Goal: Task Accomplishment & Management: Manage account settings

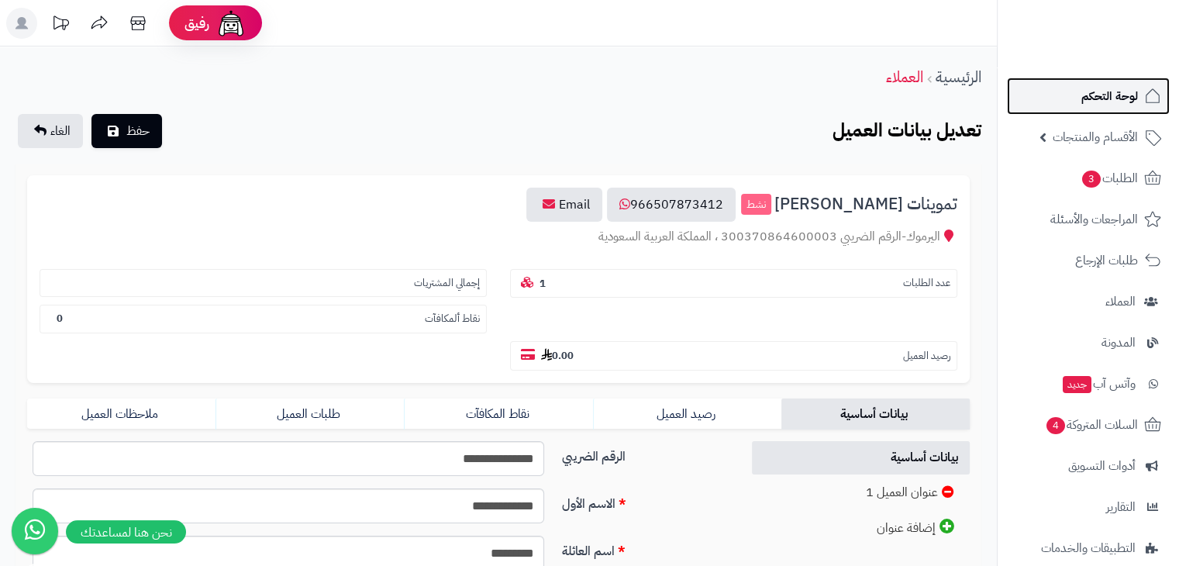
click at [1126, 100] on span "لوحة التحكم" at bounding box center [1110, 96] width 57 height 22
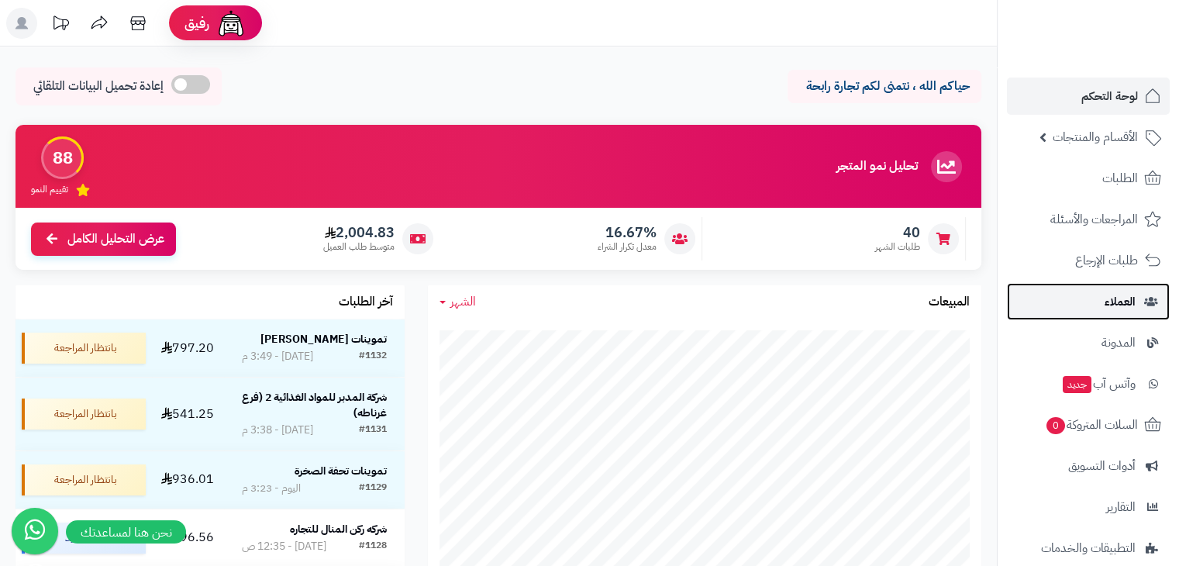
click at [1106, 307] on span "العملاء" at bounding box center [1120, 302] width 31 height 22
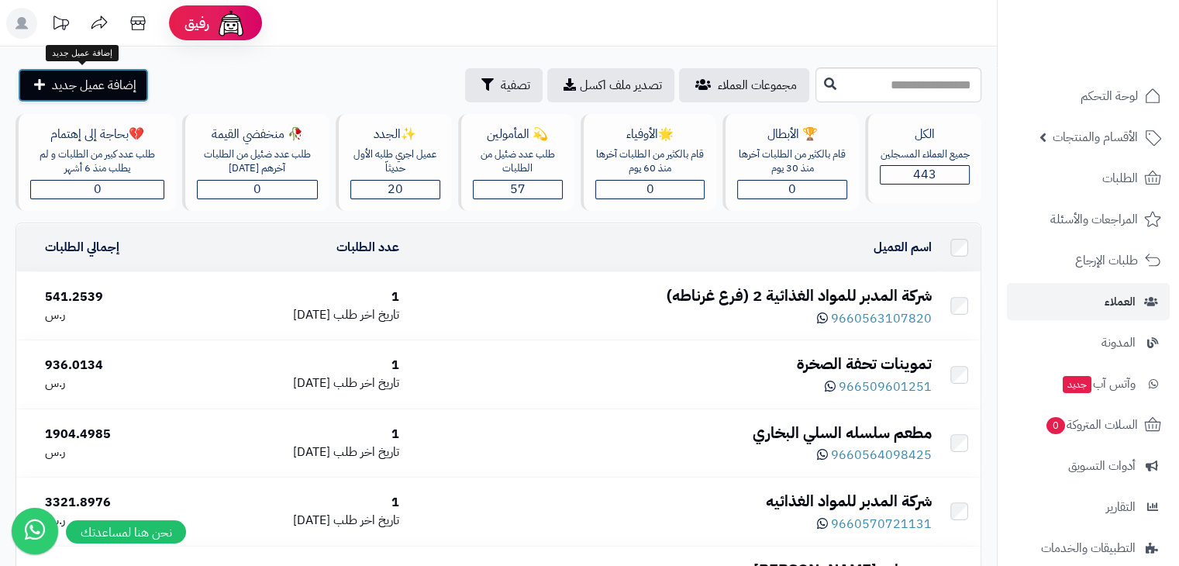
click at [133, 85] on span "إضافة عميل جديد" at bounding box center [94, 85] width 85 height 19
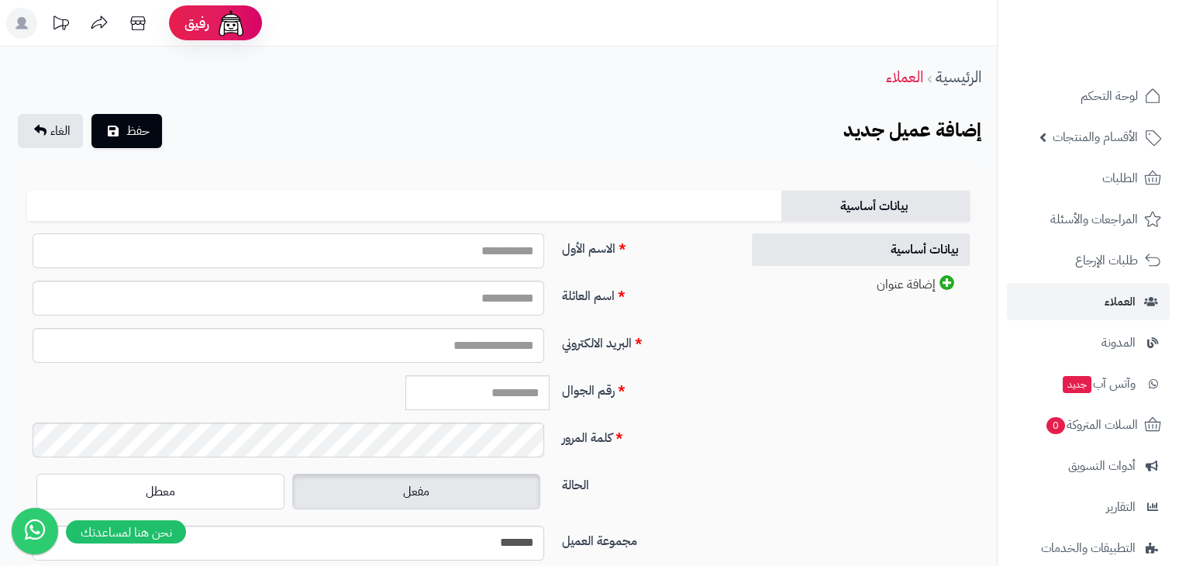
click at [453, 249] on input "الاسم الأول" at bounding box center [289, 250] width 512 height 35
click at [488, 178] on div "**********" at bounding box center [499, 398] width 966 height 468
click at [457, 258] on input "الاسم الأول" at bounding box center [289, 250] width 512 height 35
click at [518, 255] on input "الاسم الأول" at bounding box center [289, 250] width 512 height 35
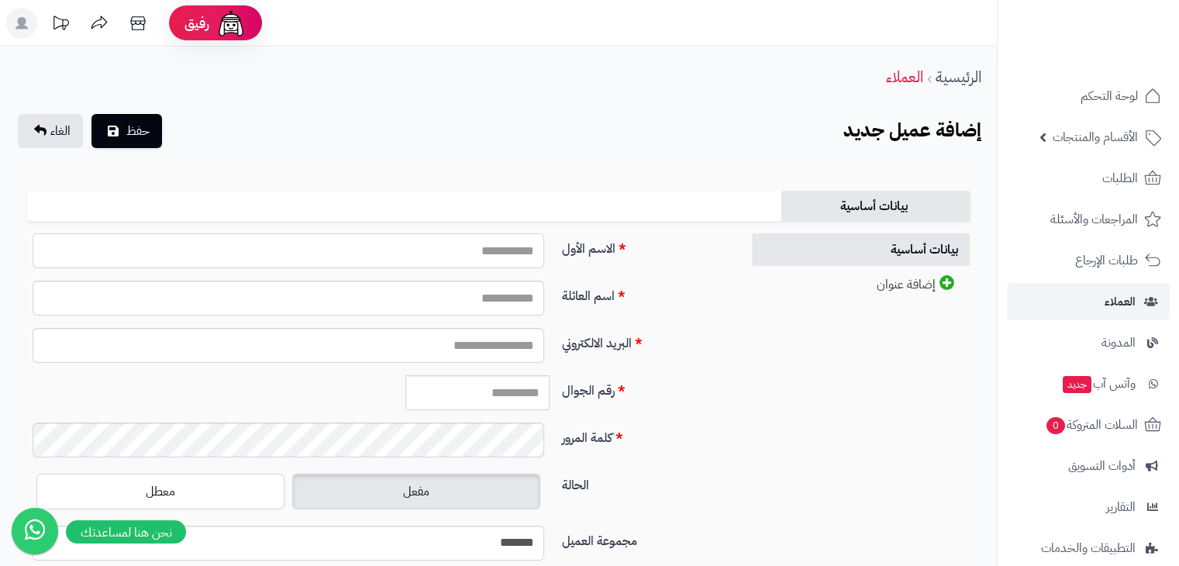
click at [416, 249] on input "الاسم الأول" at bounding box center [289, 250] width 512 height 35
type input "*******"
type input "**********"
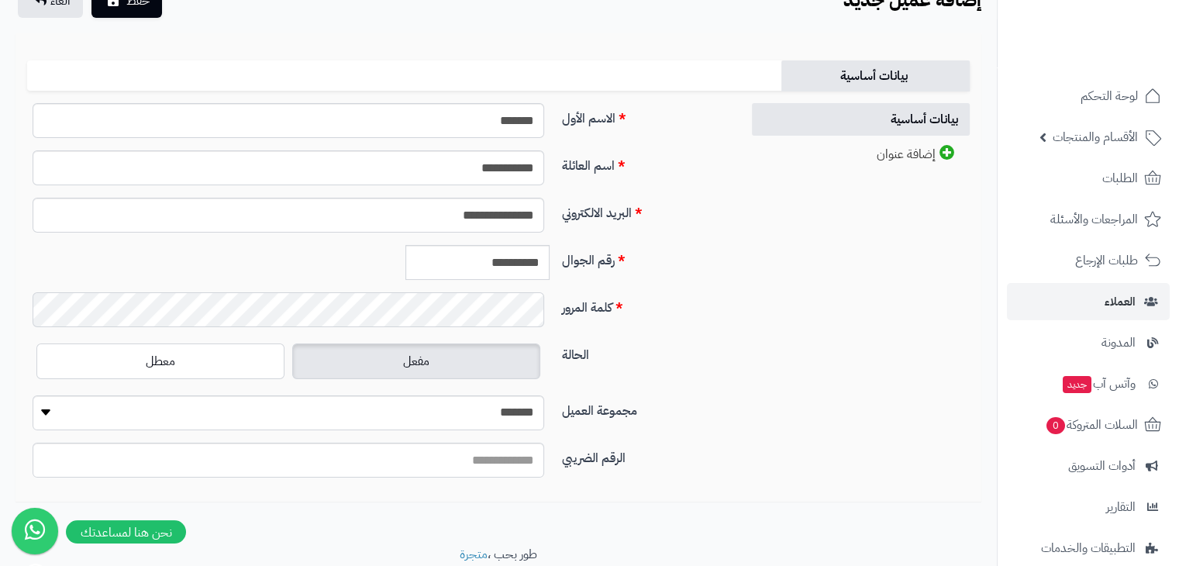
scroll to position [155, 0]
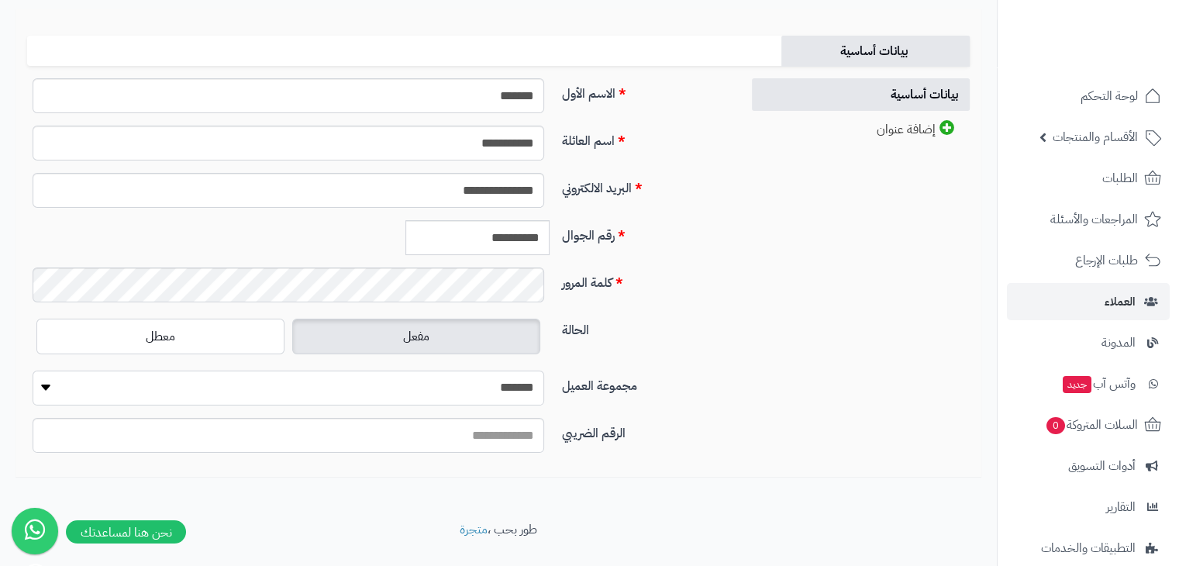
click at [445, 395] on select "**********" at bounding box center [289, 388] width 512 height 35
select select "*"
click at [33, 371] on select "**********" at bounding box center [289, 388] width 512 height 35
click at [706, 347] on div "الحالة مفعل معطل" at bounding box center [378, 343] width 714 height 56
click at [511, 435] on input "الرقم الضريبي" at bounding box center [289, 435] width 512 height 35
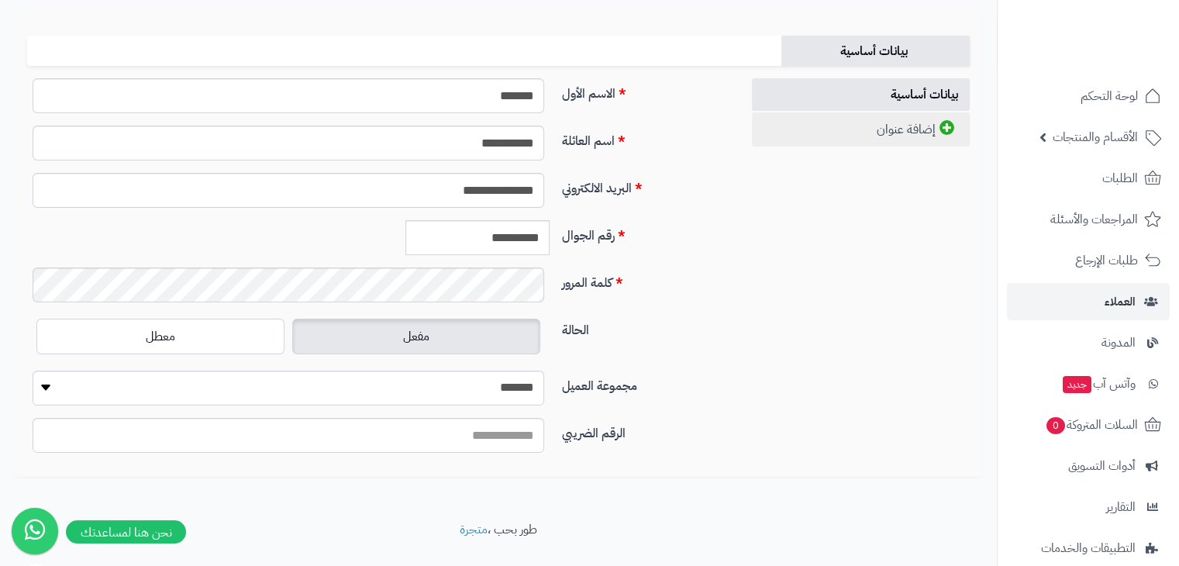
click at [875, 134] on link "إضافة عنوان" at bounding box center [861, 129] width 219 height 34
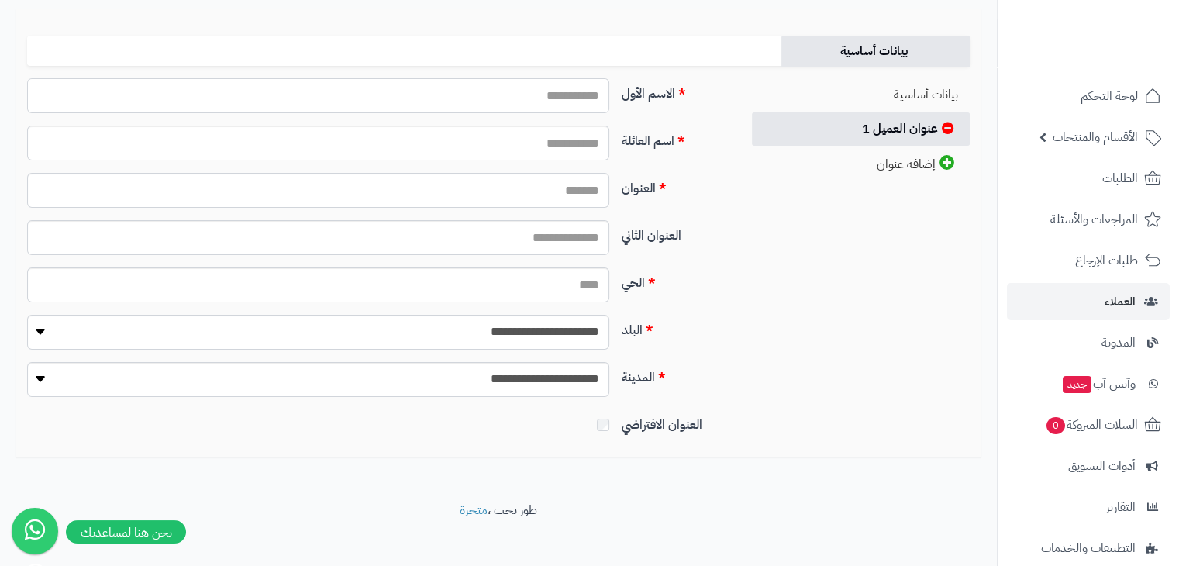
click at [578, 98] on input "الاسم الأول" at bounding box center [318, 95] width 582 height 35
type input "*"
type input "*******"
type input "**********"
paste input "**********"
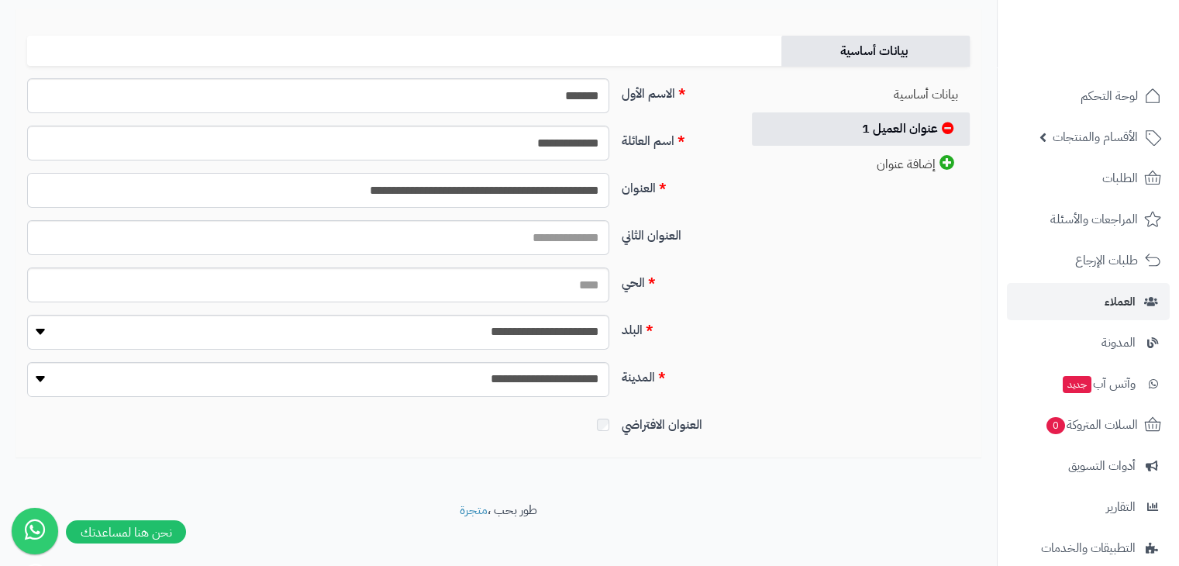
type input "**********"
click at [547, 274] on input "الحي" at bounding box center [318, 284] width 582 height 35
type input "*******"
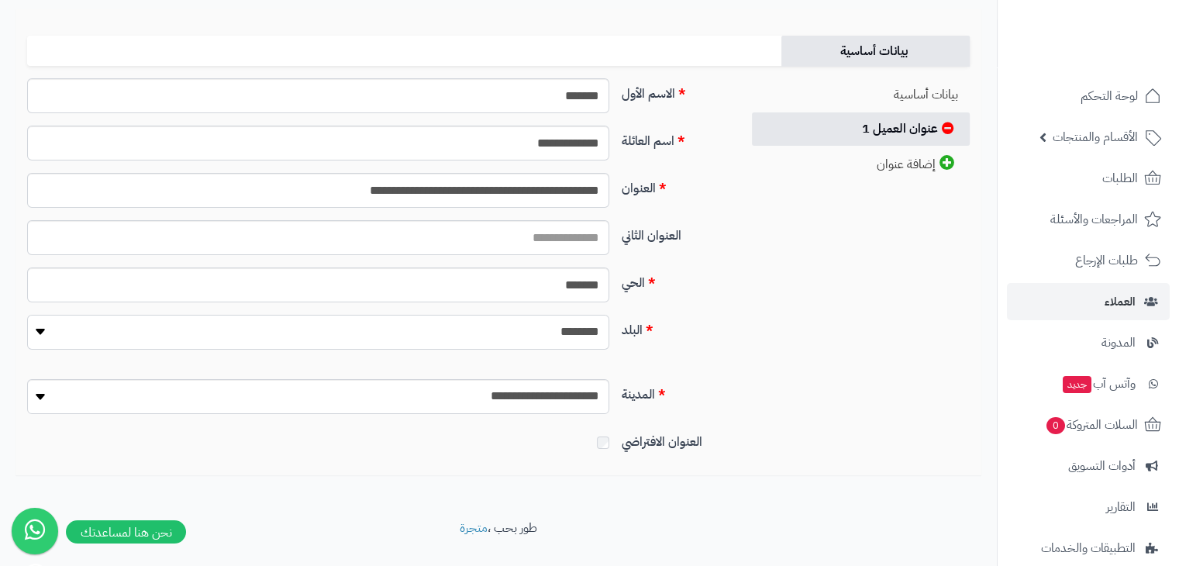
select select "***"
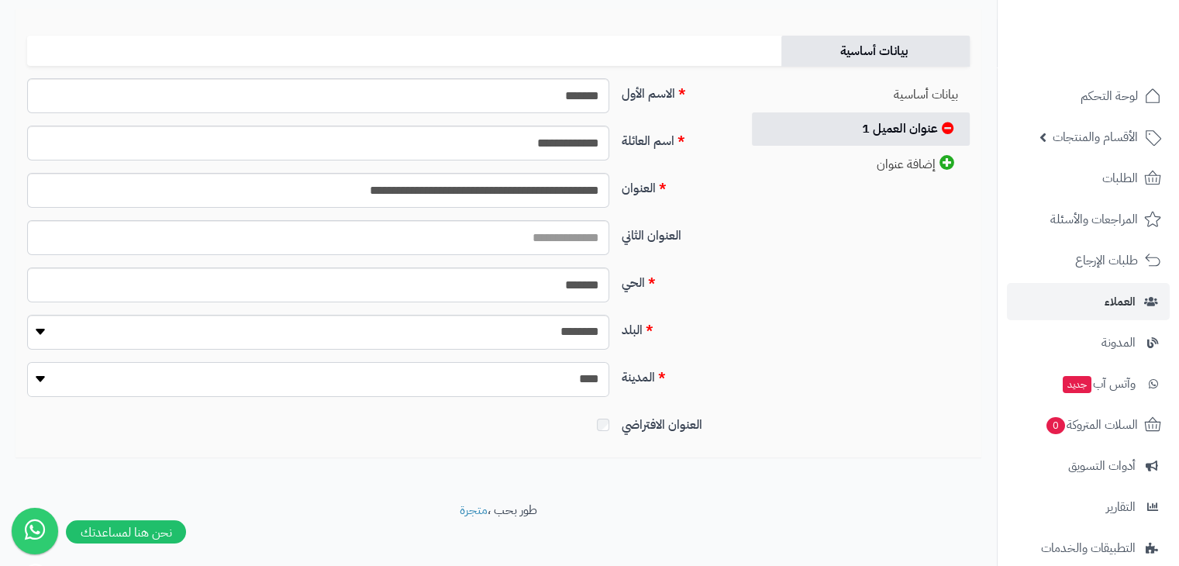
select select "***"
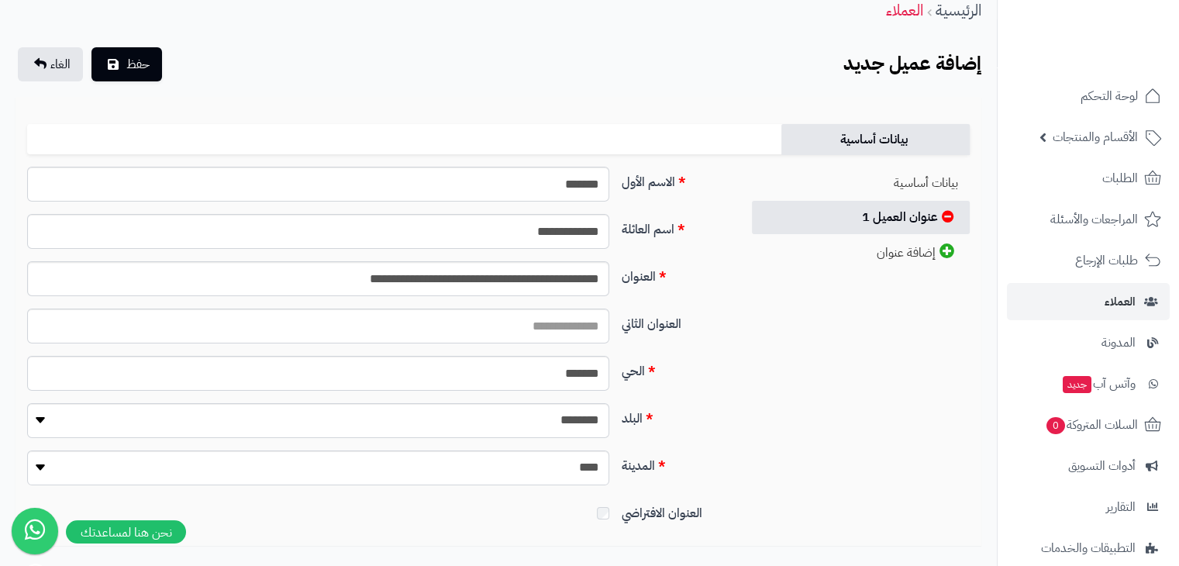
scroll to position [0, 0]
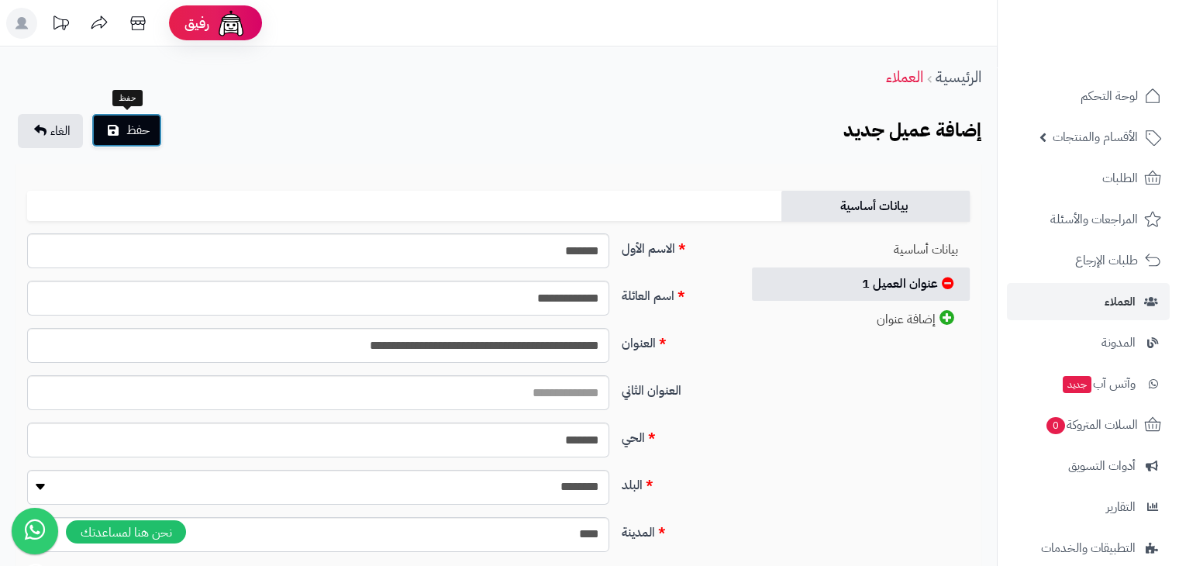
click at [138, 125] on span "حفظ" at bounding box center [137, 130] width 23 height 19
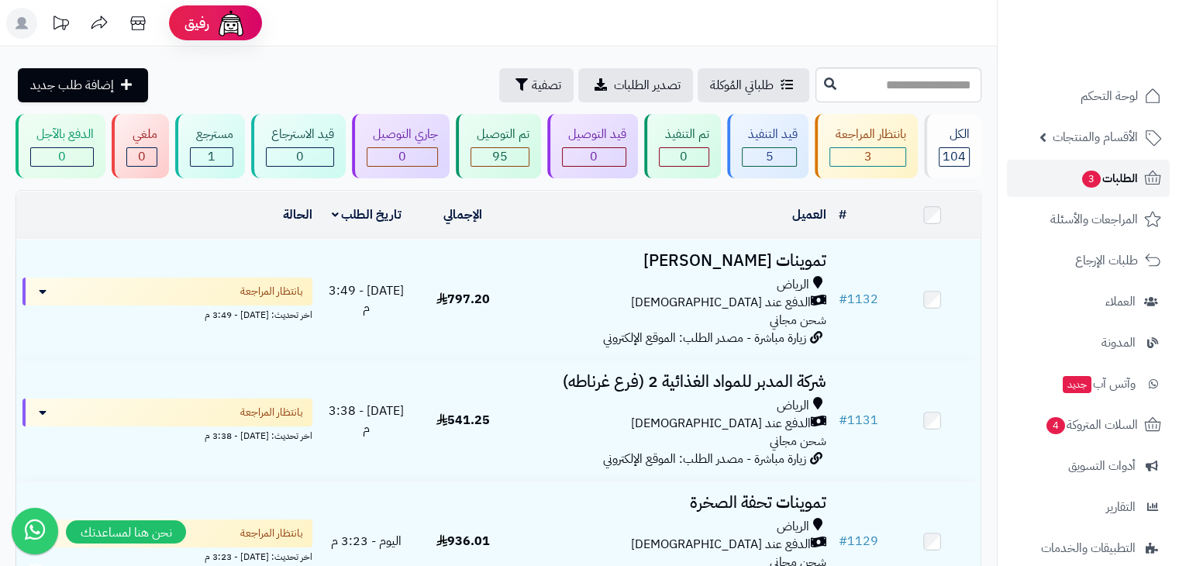
click at [1077, 171] on link "الطلبات 3" at bounding box center [1088, 178] width 163 height 37
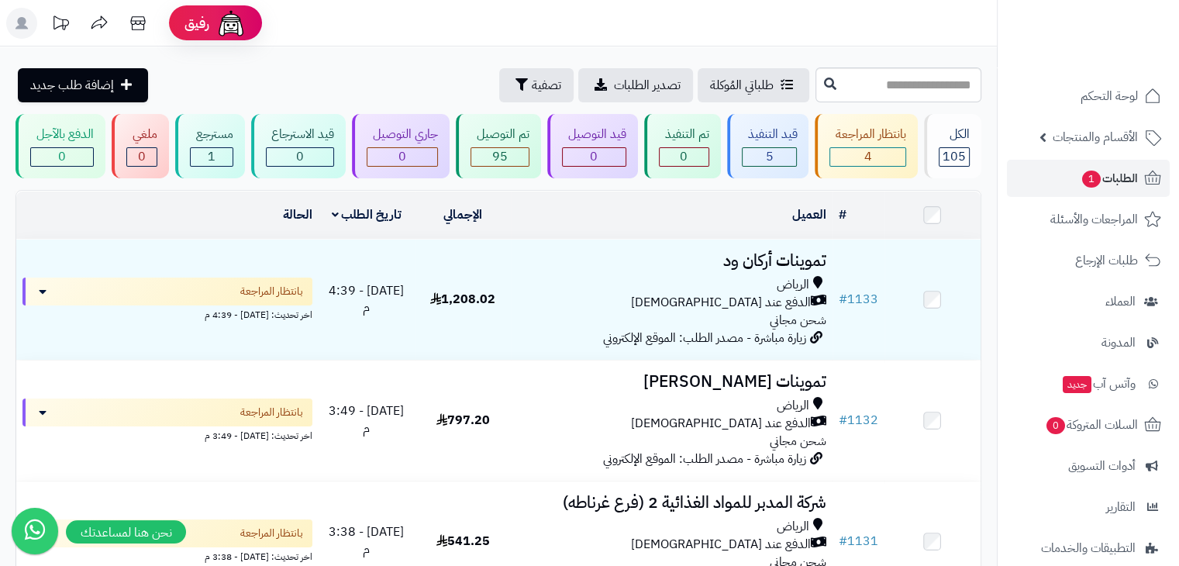
click at [575, 32] on header "رفيق ! الطلبات معالجة مكتمل إرجاع المنتجات العملاء المتواجدون الان 443 عملاء من…" at bounding box center [589, 23] width 1179 height 47
click at [488, 22] on header "رفيق ! الطلبات معالجة مكتمل إرجاع المنتجات العملاء المتواجدون الان 443 عملاء من…" at bounding box center [589, 23] width 1179 height 47
click at [400, 29] on header "رفيق ! الطلبات معالجة مكتمل إرجاع المنتجات العملاء المتواجدون الان 443 عملاء من…" at bounding box center [589, 23] width 1179 height 47
click at [443, 9] on header "رفيق ! الطلبات معالجة مكتمل إرجاع المنتجات العملاء المتواجدون الان 443 عملاء من…" at bounding box center [589, 23] width 1179 height 47
click at [523, 32] on header "رفيق ! الطلبات معالجة مكتمل إرجاع المنتجات العملاء المتواجدون الان 443 عملاء من…" at bounding box center [589, 23] width 1179 height 47
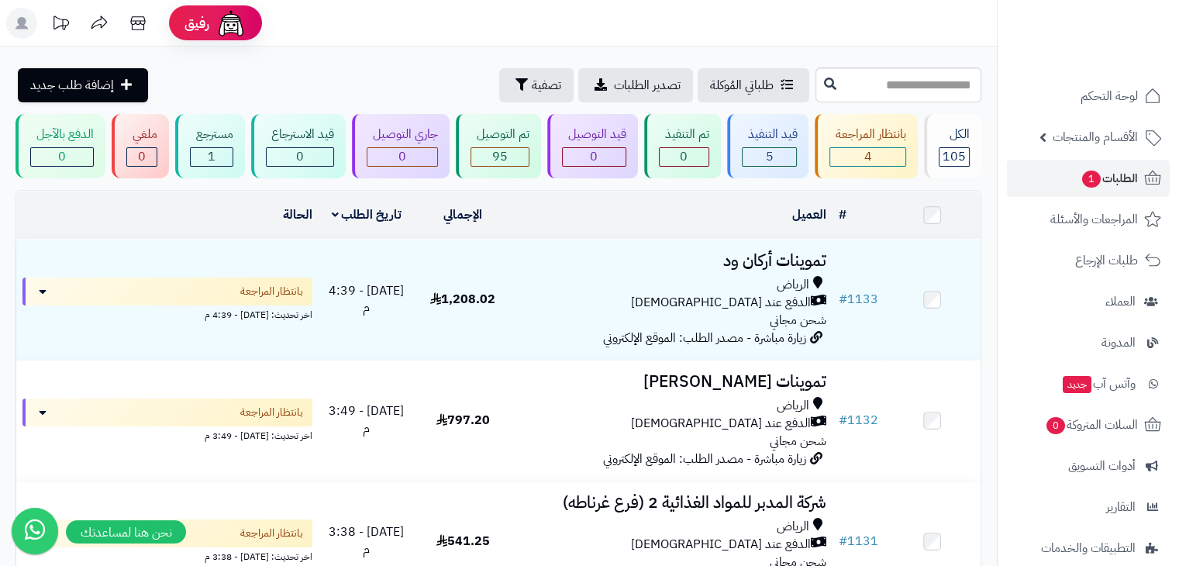
click at [523, 32] on header "رفيق ! الطلبات معالجة مكتمل إرجاع المنتجات العملاء المتواجدون الان 443 عملاء من…" at bounding box center [589, 23] width 1179 height 47
click at [522, 29] on header "رفيق ! الطلبات معالجة مكتمل إرجاع المنتجات العملاء المتواجدون الان 443 عملاء من…" at bounding box center [589, 23] width 1179 height 47
click at [516, 23] on header "رفيق ! الطلبات معالجة مكتمل إرجاع المنتجات العملاء المتواجدون الان 443 عملاء من…" at bounding box center [589, 23] width 1179 height 47
click at [1082, 174] on span "1" at bounding box center [1091, 179] width 19 height 17
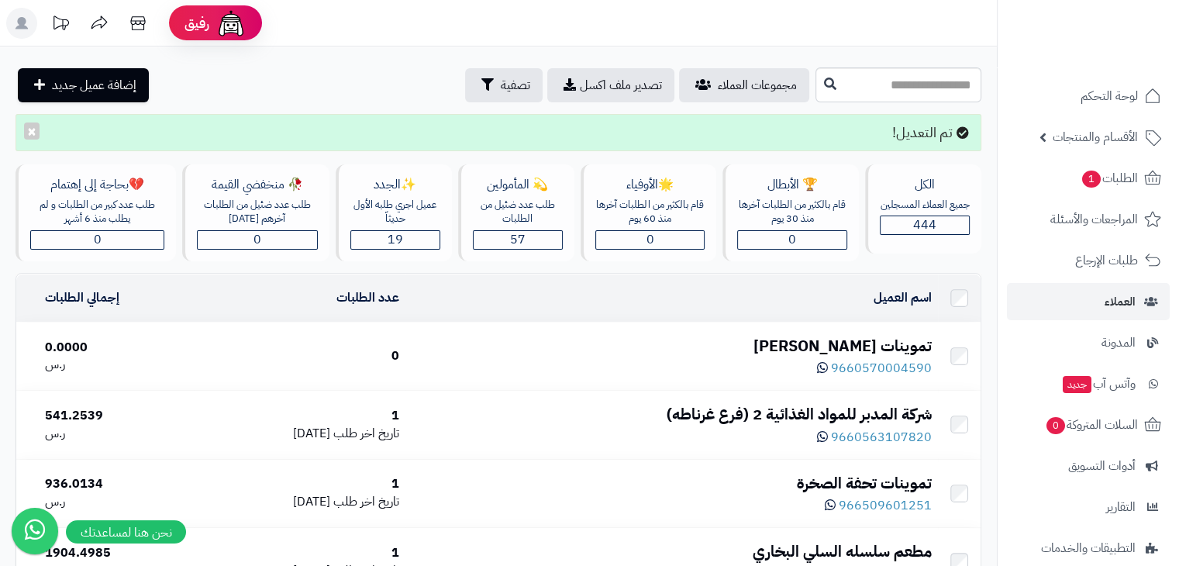
click at [867, 345] on div "تموينات [PERSON_NAME]" at bounding box center [672, 346] width 520 height 22
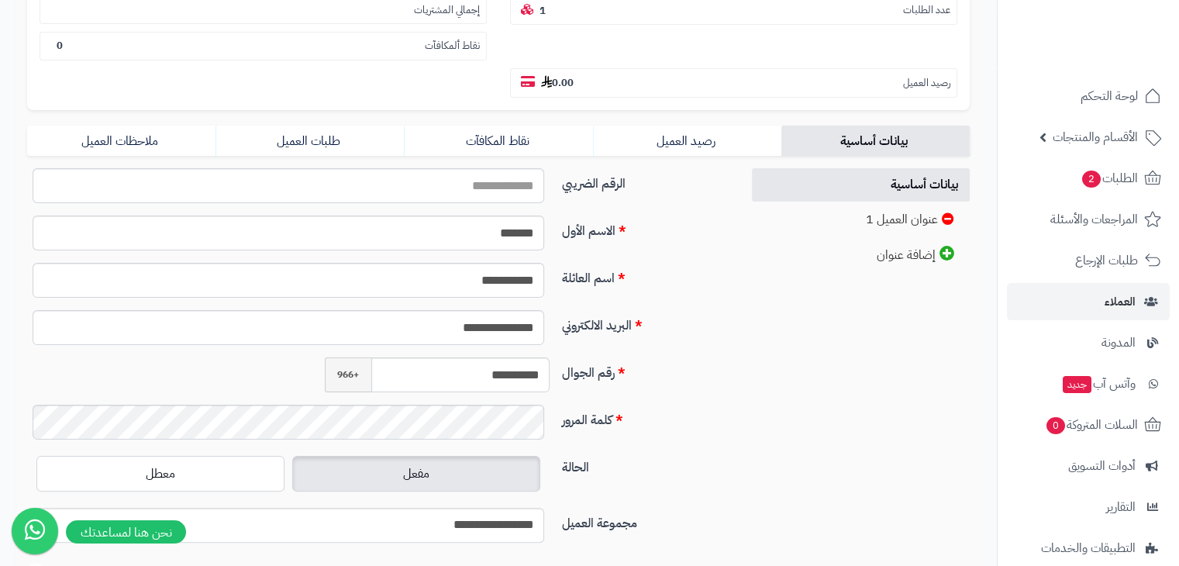
scroll to position [310, 0]
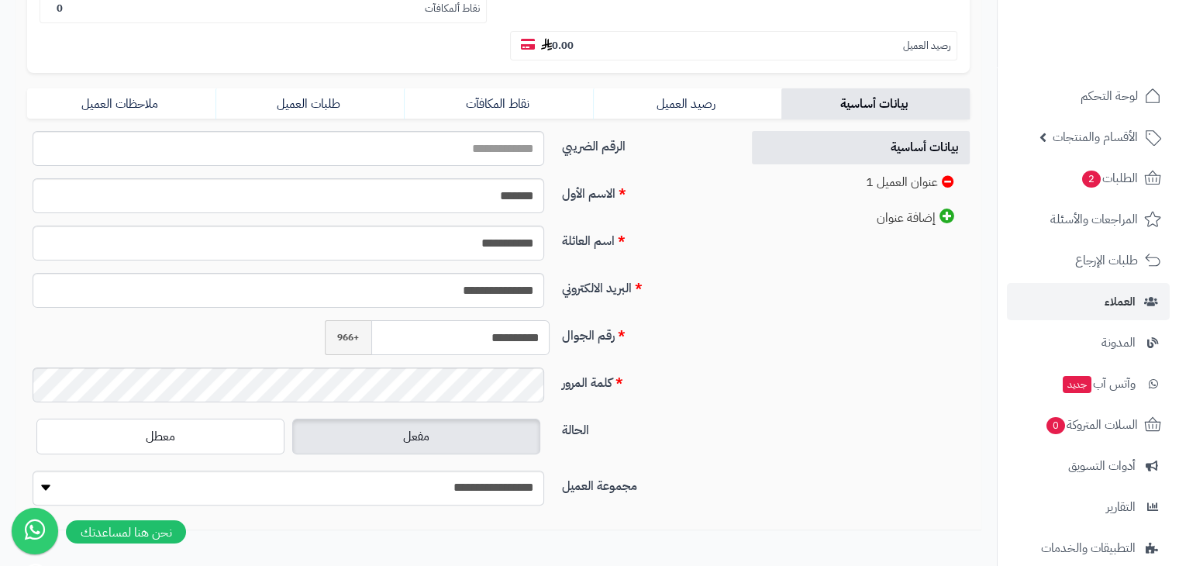
drag, startPoint x: 450, startPoint y: 296, endPoint x: 657, endPoint y: 284, distance: 207.4
click at [657, 320] on div "**********" at bounding box center [378, 343] width 714 height 47
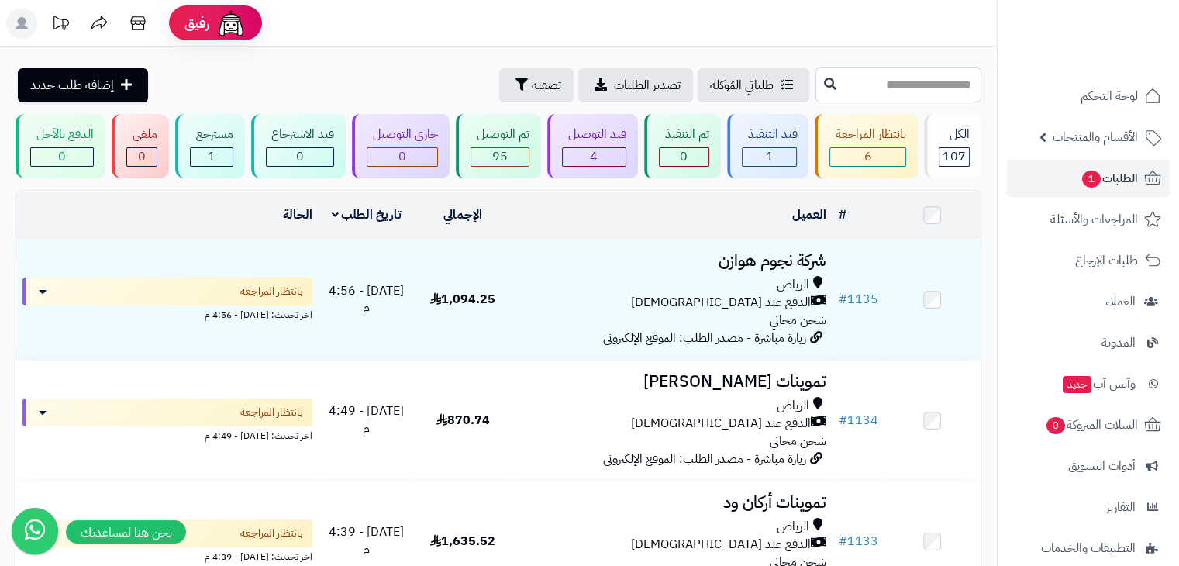
click at [899, 84] on input "text" at bounding box center [899, 84] width 166 height 35
type input "**********"
click at [824, 81] on icon at bounding box center [830, 83] width 12 height 12
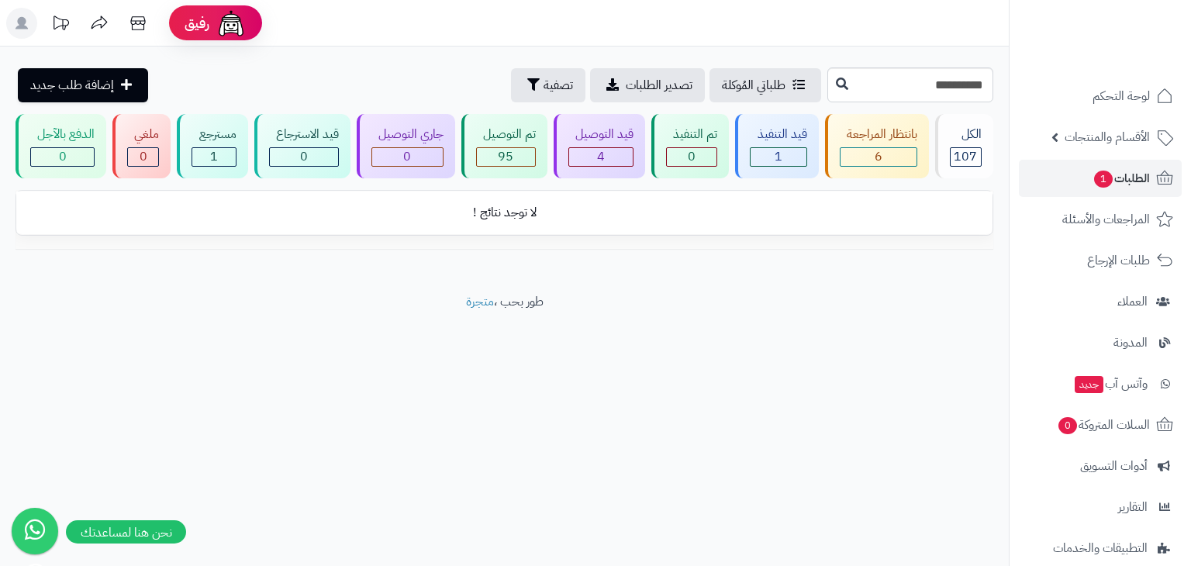
click at [622, 21] on header "رفيق ! الطلبات معالجة مكتمل إرجاع المنتجات العملاء المتواجدون الان 443 عملاء من…" at bounding box center [595, 23] width 1191 height 47
click at [598, 23] on header "رفيق ! الطلبات معالجة مكتمل إرجاع المنتجات العملاء المتواجدون الان 443 عملاء من…" at bounding box center [595, 23] width 1191 height 47
click at [606, 16] on header "رفيق ! الطلبات معالجة مكتمل إرجاع المنتجات العملاء المتواجدون الان 443 عملاء من…" at bounding box center [595, 23] width 1191 height 47
drag, startPoint x: 443, startPoint y: 9, endPoint x: 450, endPoint y: 13, distance: 8.0
click at [443, 10] on header "رفيق ! الطلبات معالجة مكتمل إرجاع المنتجات العملاء المتواجدون الان 443 عملاء من…" at bounding box center [595, 23] width 1191 height 47
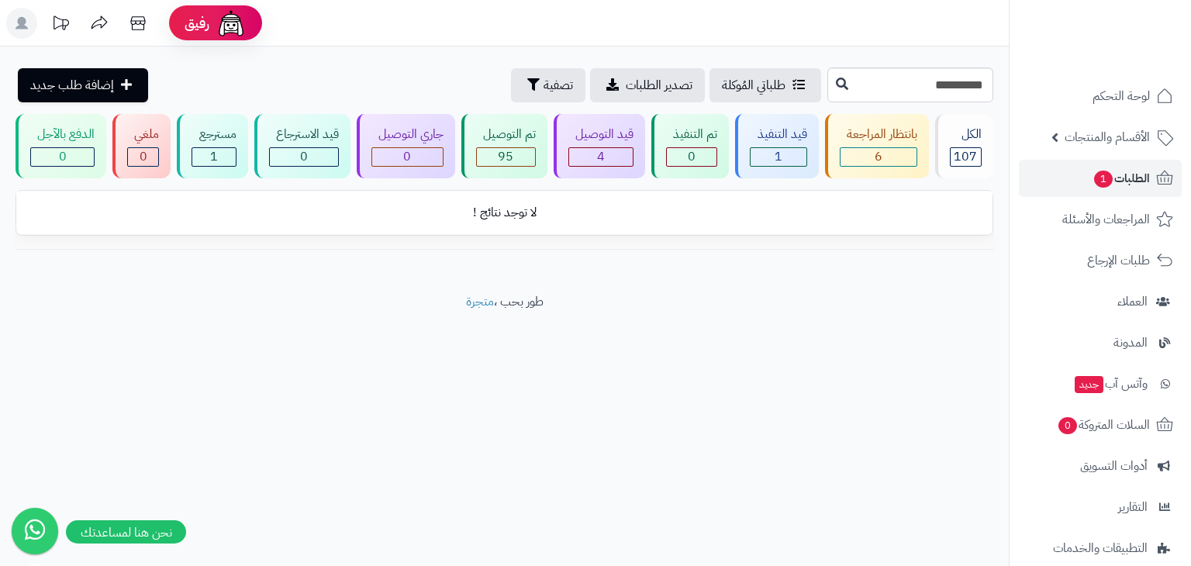
click at [667, 12] on header "رفيق ! الطلبات معالجة مكتمل إرجاع المنتجات العملاء المتواجدون الان 443 عملاء من…" at bounding box center [595, 23] width 1191 height 47
click at [396, 13] on header "رفيق ! الطلبات معالجة مكتمل إرجاع المنتجات العملاء المتواجدون الان 443 عملاء من…" at bounding box center [595, 23] width 1191 height 47
click at [630, 8] on header "رفيق ! الطلبات معالجة مكتمل إرجاع المنتجات العملاء المتواجدون الان 443 عملاء من…" at bounding box center [595, 23] width 1191 height 47
click at [413, 13] on header "رفيق ! الطلبات معالجة مكتمل إرجاع المنتجات العملاء المتواجدون الان 443 عملاء من…" at bounding box center [595, 23] width 1191 height 47
drag, startPoint x: 647, startPoint y: 16, endPoint x: 526, endPoint y: 24, distance: 121.2
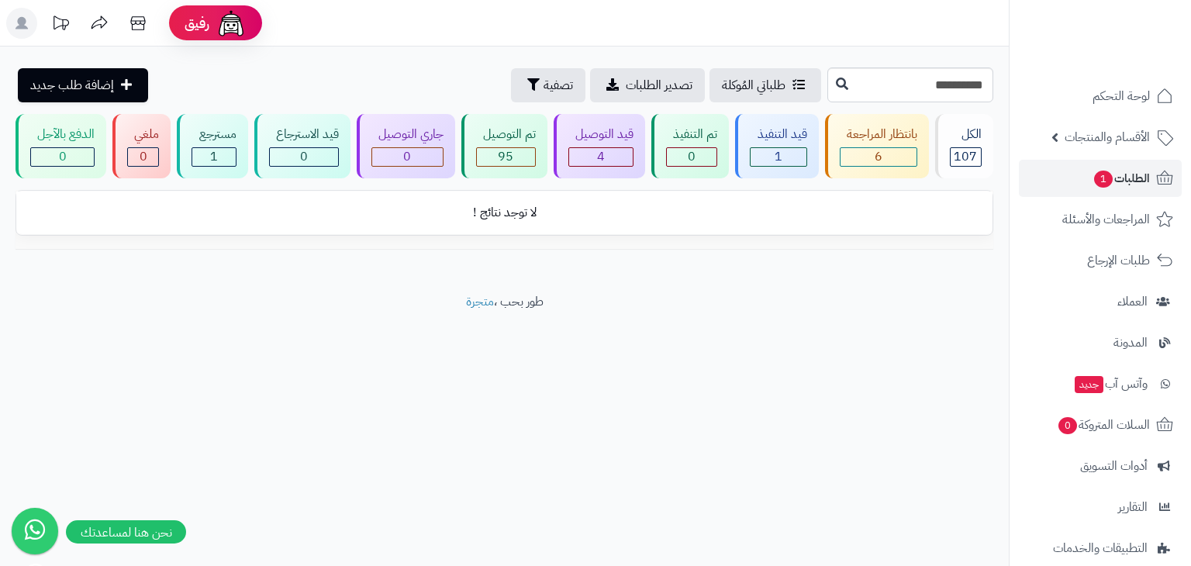
click at [646, 16] on header "رفيق ! الطلبات معالجة مكتمل إرجاع المنتجات العملاء المتواجدون الان 443 عملاء من…" at bounding box center [595, 23] width 1191 height 47
click at [428, 19] on header "رفيق ! الطلبات معالجة مكتمل إرجاع المنتجات العملاء المتواجدون الان 443 عملاء من…" at bounding box center [595, 23] width 1191 height 47
click at [419, 12] on header "رفيق ! الطلبات معالجة مكتمل إرجاع المنتجات العملاء المتواجدون الان 443 عملاء من…" at bounding box center [595, 23] width 1191 height 47
click at [419, 11] on header "رفيق ! الطلبات معالجة مكتمل إرجاع المنتجات العملاء المتواجدون الان 443 عملاء من…" at bounding box center [595, 23] width 1191 height 47
click at [630, 18] on header "رفيق ! الطلبات معالجة مكتمل إرجاع المنتجات العملاء المتواجدون الان 443 عملاء من…" at bounding box center [595, 23] width 1191 height 47
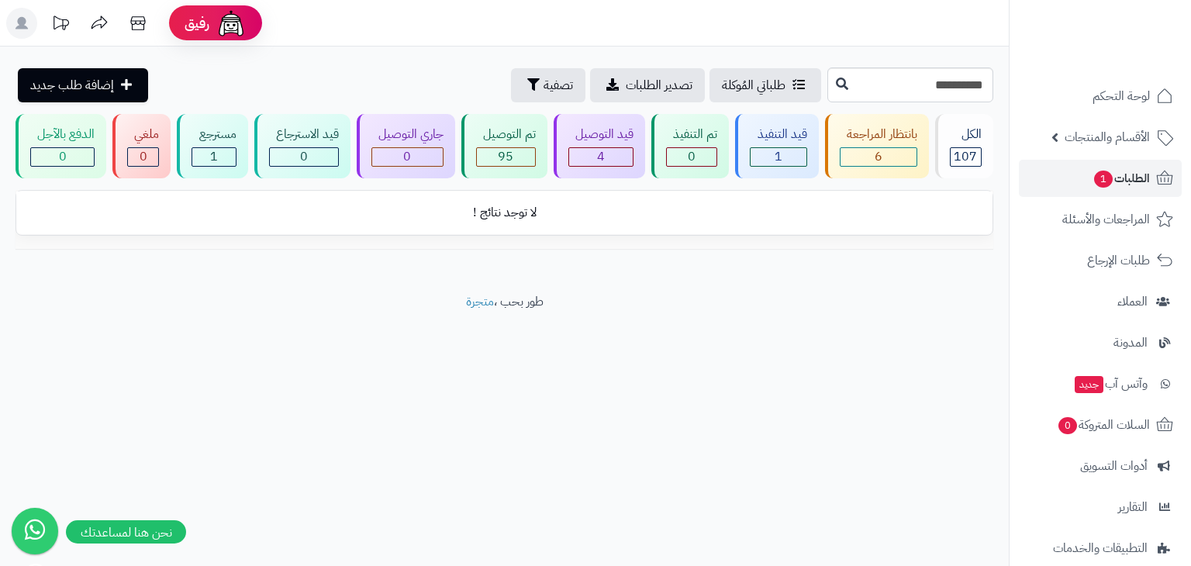
click at [338, 7] on header "رفيق ! الطلبات معالجة مكتمل إرجاع المنتجات العملاء المتواجدون الان 443 عملاء من…" at bounding box center [595, 23] width 1191 height 47
click at [667, 8] on header "رفيق ! الطلبات معالجة مكتمل إرجاع المنتجات العملاء المتواجدون الان 443 عملاء من…" at bounding box center [595, 23] width 1191 height 47
click at [348, 9] on header "رفيق ! الطلبات معالجة مكتمل إرجاع المنتجات العملاء المتواجدون الان 443 عملاء من…" at bounding box center [595, 23] width 1191 height 47
click at [678, 9] on header "رفيق ! الطلبات معالجة مكتمل إرجاع المنتجات العملاء المتواجدون الان 443 عملاء من…" at bounding box center [595, 23] width 1191 height 47
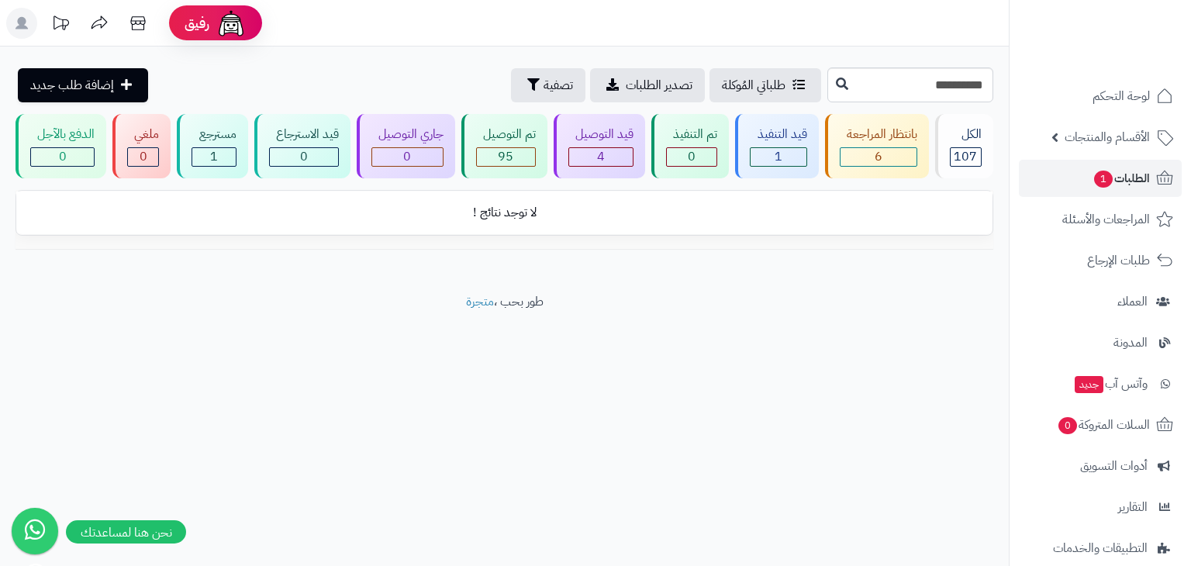
drag, startPoint x: 335, startPoint y: 9, endPoint x: 361, endPoint y: 9, distance: 25.6
click at [334, 9] on header "رفيق ! الطلبات معالجة مكتمل إرجاع المنتجات العملاء المتواجدون الان 443 عملاء من…" at bounding box center [595, 23] width 1191 height 47
click at [692, 7] on header "رفيق ! الطلبات معالجة مكتمل إرجاع المنتجات العملاء المتواجدون الان 443 عملاء من…" at bounding box center [595, 23] width 1191 height 47
click at [338, 14] on header "رفيق ! الطلبات معالجة مكتمل إرجاع المنتجات العملاء المتواجدون الان 443 عملاء من…" at bounding box center [595, 23] width 1191 height 47
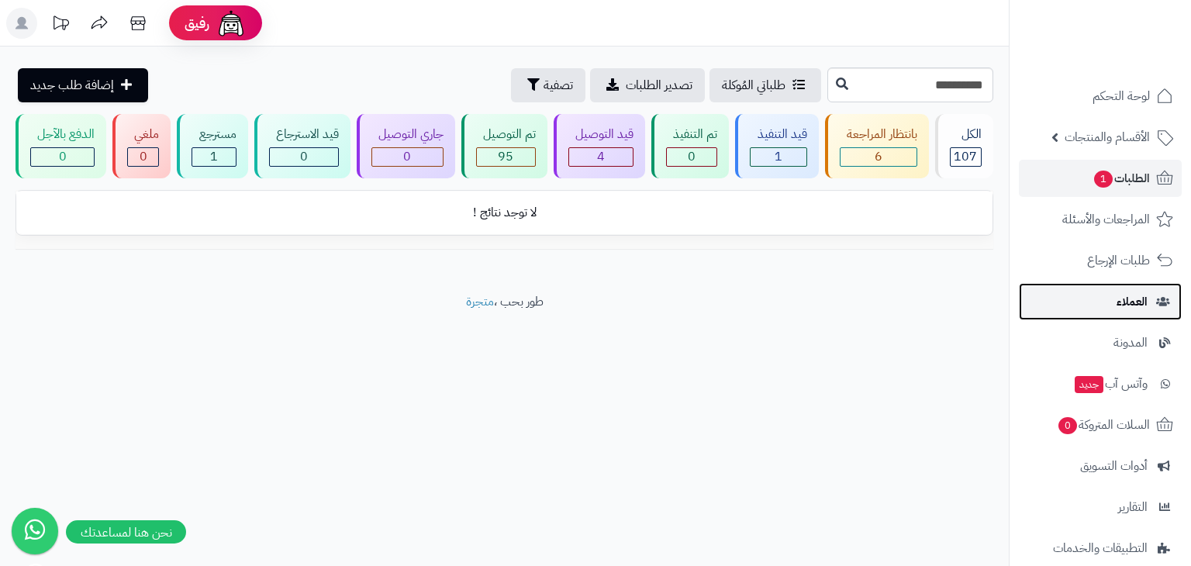
click at [1124, 314] on link "العملاء" at bounding box center [1100, 301] width 163 height 37
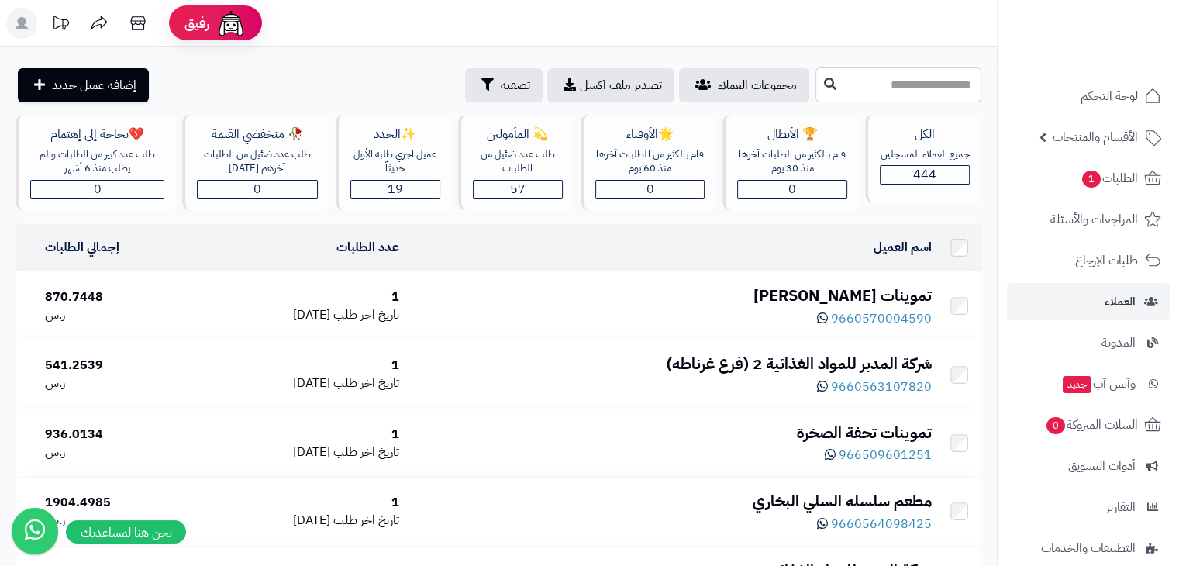
click at [865, 79] on input "text" at bounding box center [899, 84] width 166 height 35
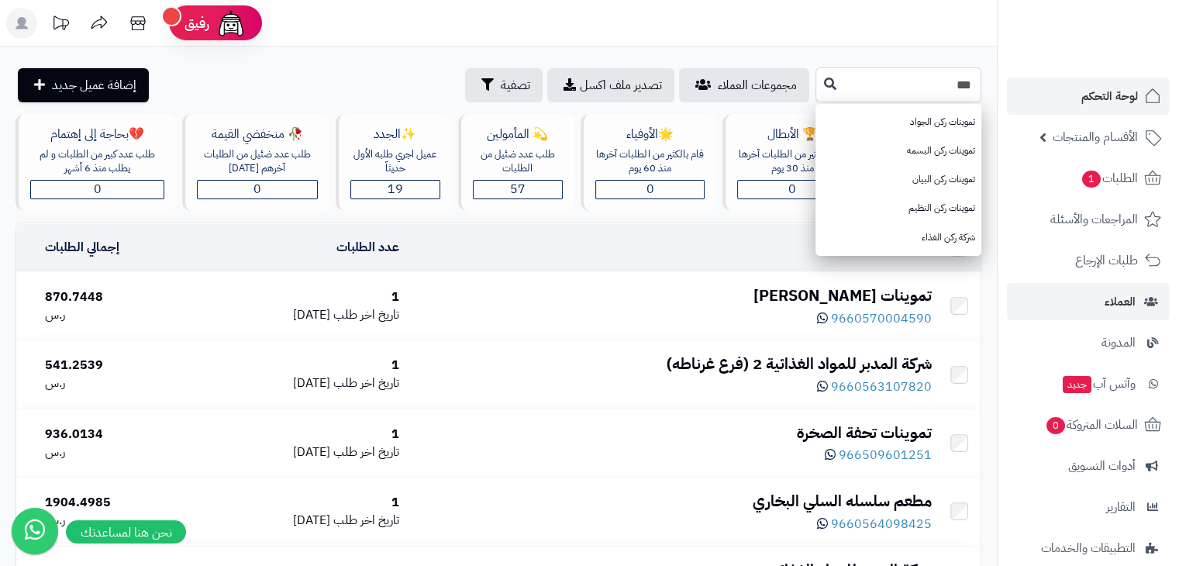
drag, startPoint x: 896, startPoint y: 93, endPoint x: 1011, endPoint y: 81, distance: 115.3
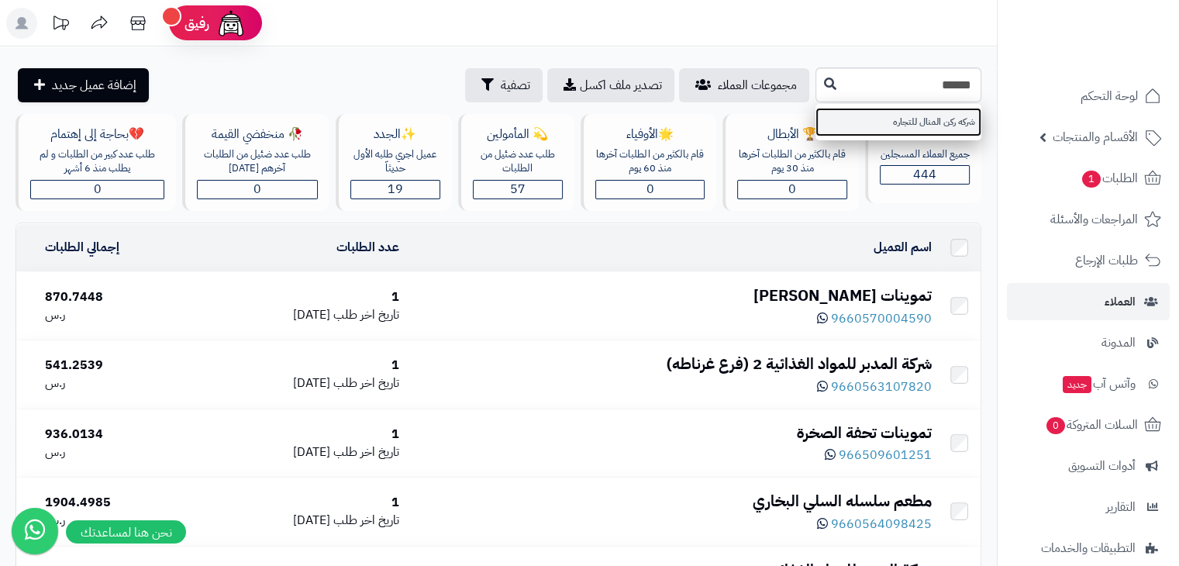
click at [929, 122] on link "شركه ركن المنال للتجاره" at bounding box center [899, 122] width 166 height 29
type input "**********"
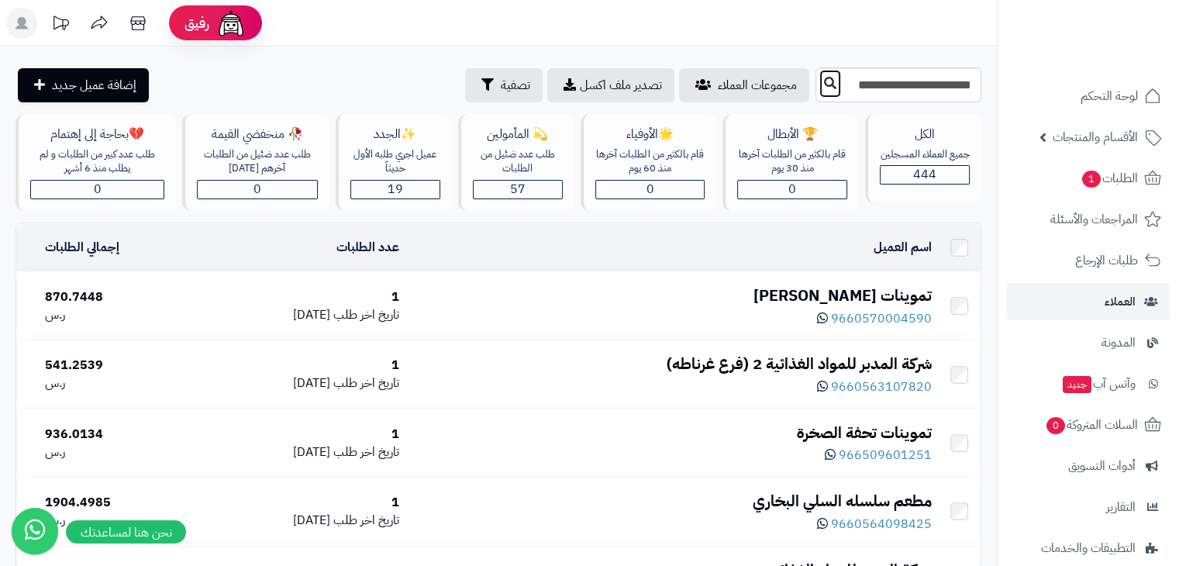
click at [824, 83] on icon at bounding box center [830, 83] width 12 height 12
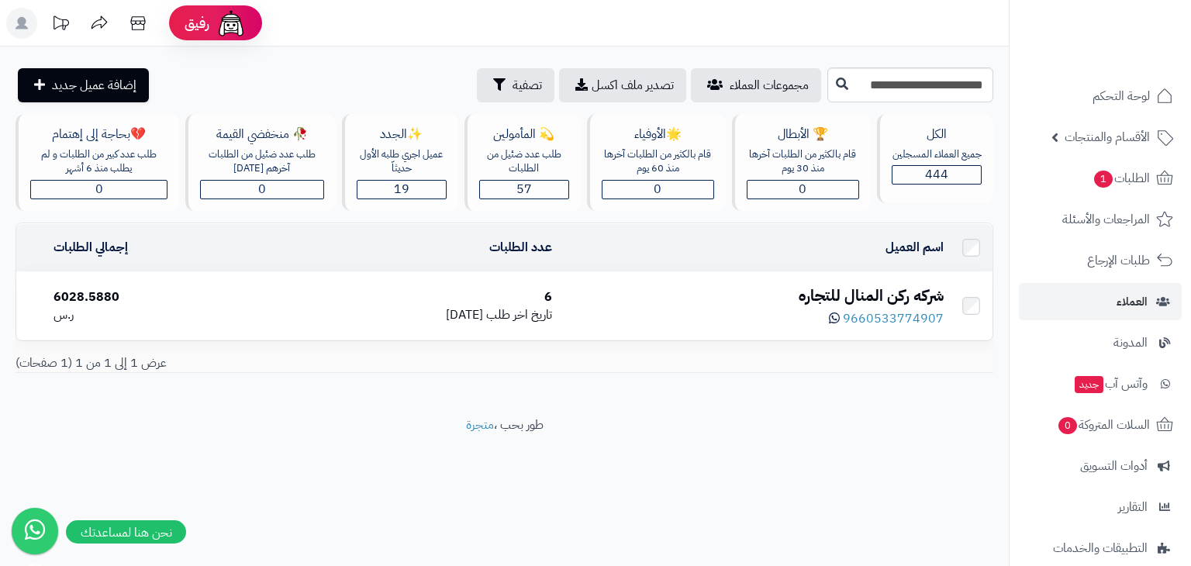
click at [884, 289] on div "شركه ركن المنال للتجاره" at bounding box center [753, 296] width 379 height 22
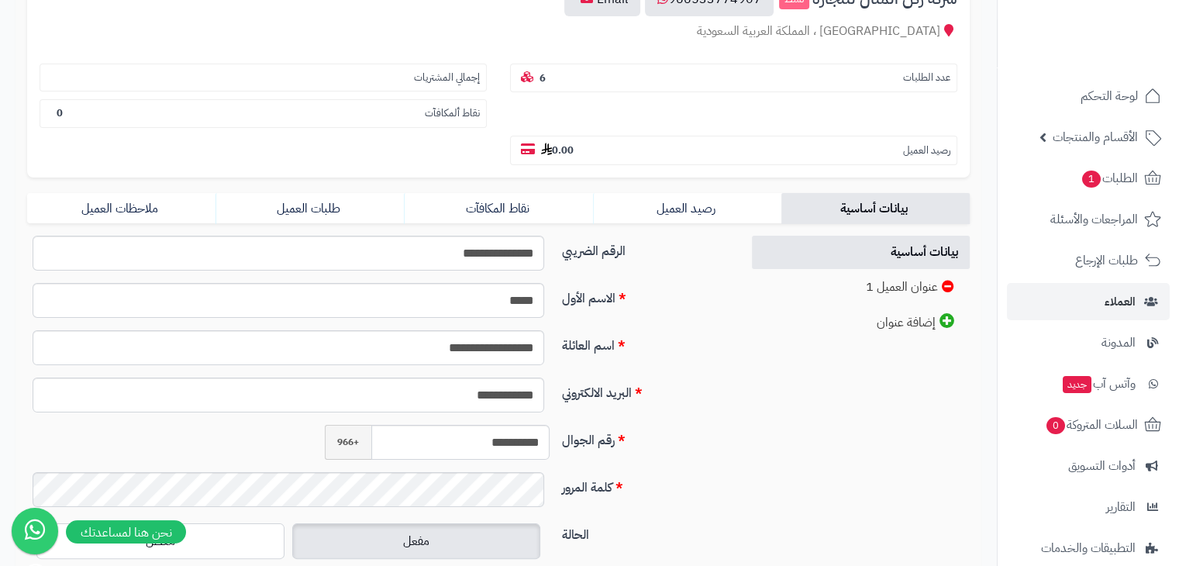
scroll to position [233, 0]
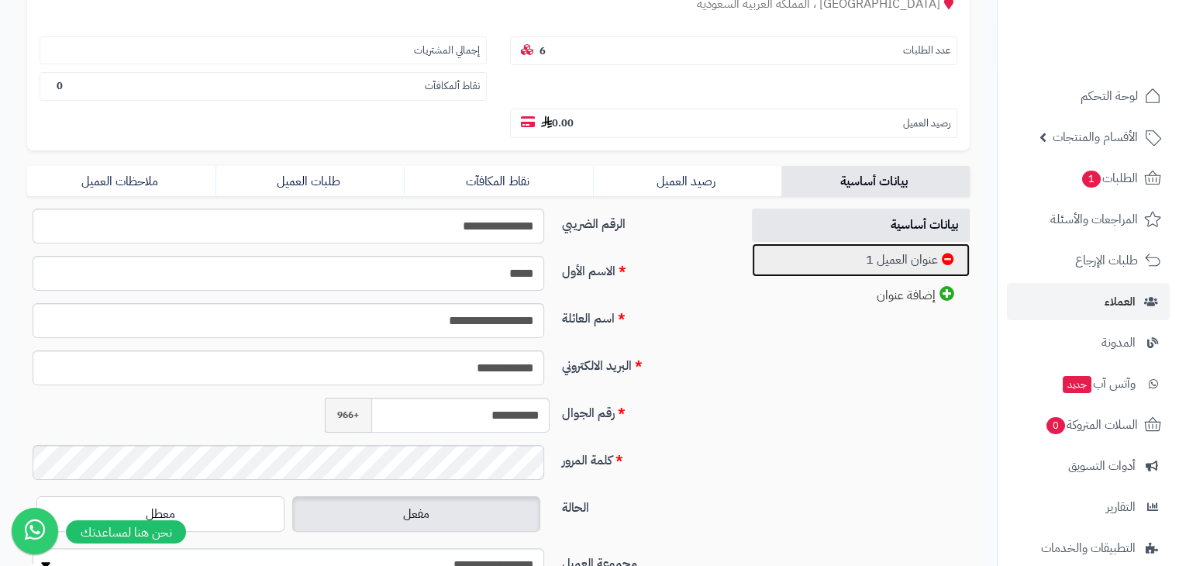
click at [885, 243] on link "عنوان العميل 1" at bounding box center [861, 259] width 219 height 33
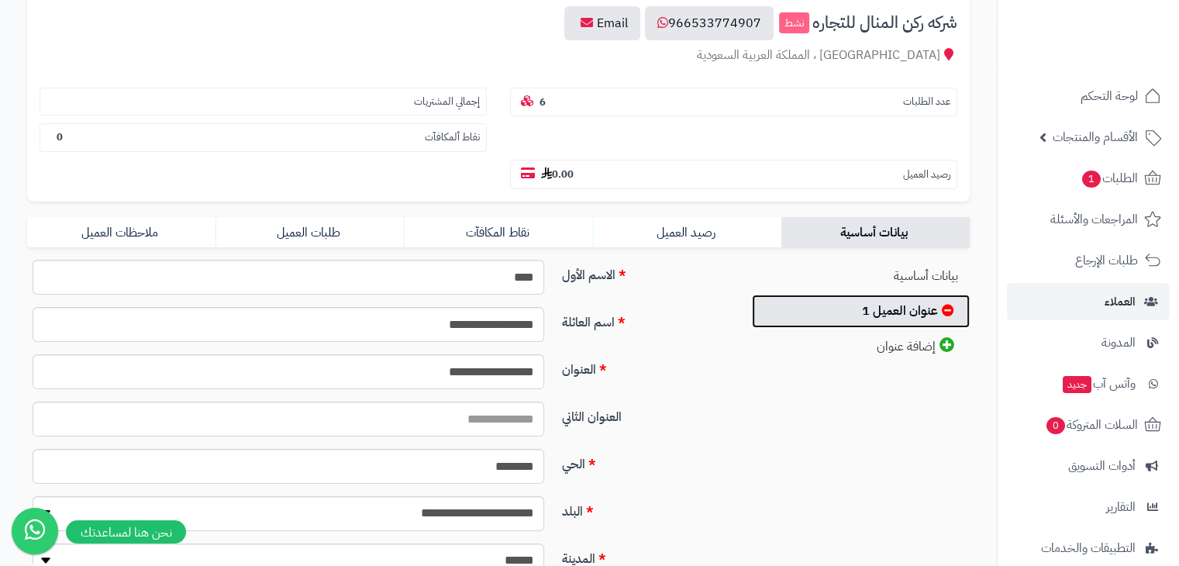
scroll to position [155, 0]
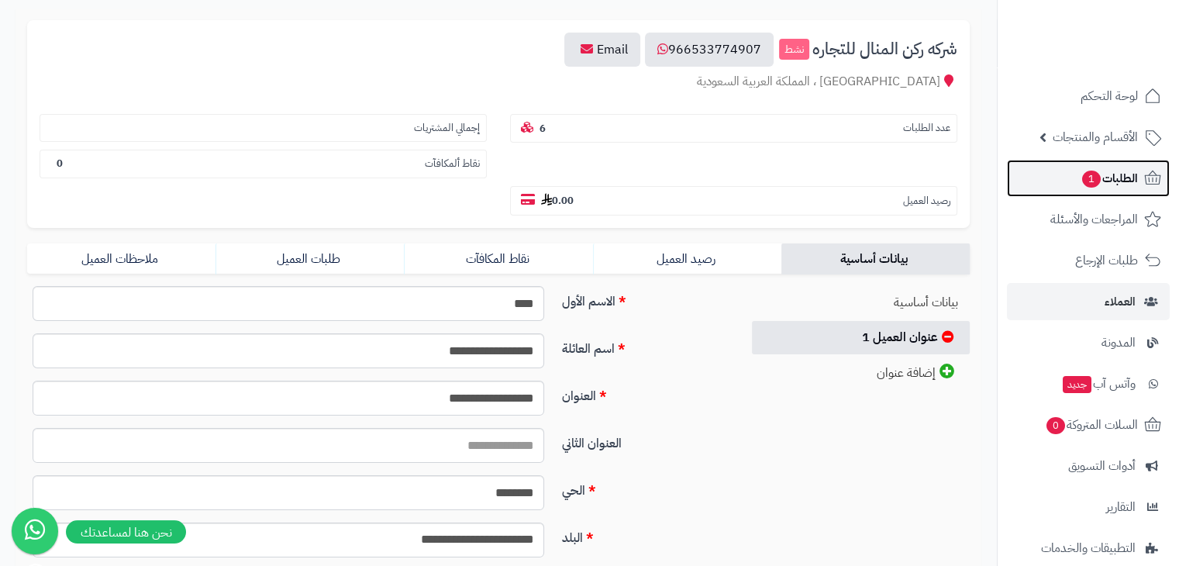
drag, startPoint x: 1080, startPoint y: 179, endPoint x: 1048, endPoint y: 181, distance: 31.8
click at [1082, 180] on span "1" at bounding box center [1091, 179] width 19 height 17
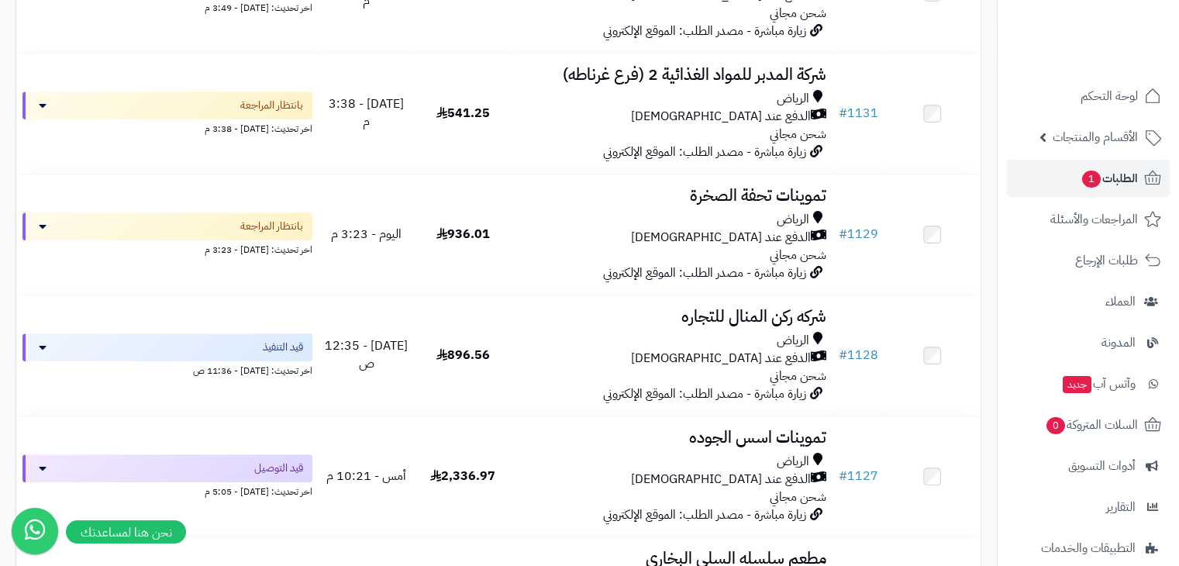
scroll to position [698, 0]
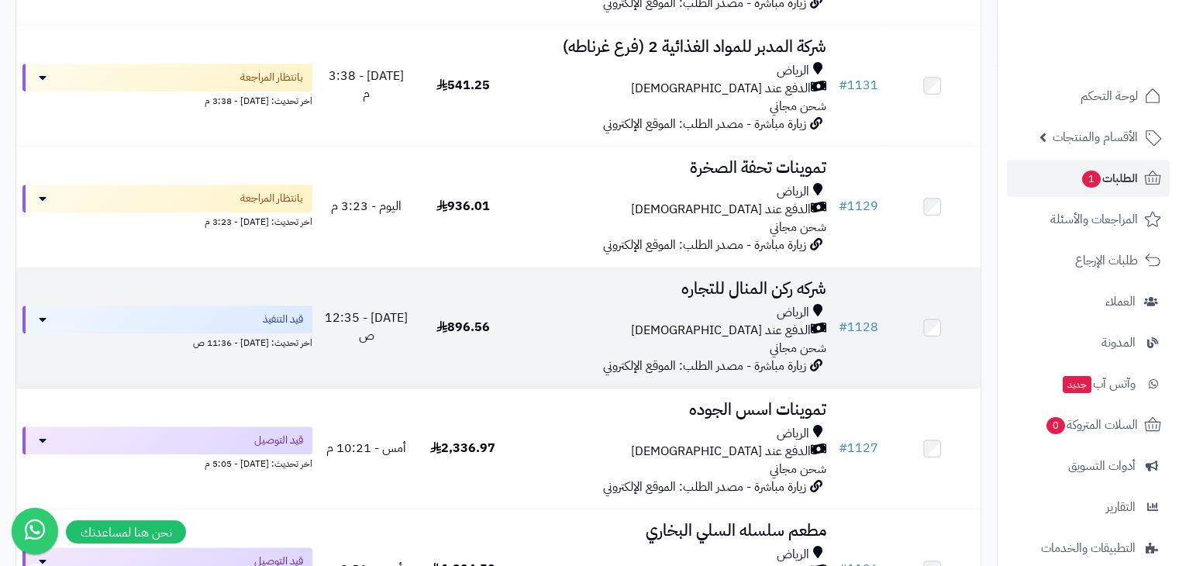
click at [730, 291] on h3 "شركه ركن المنال للتجاره" at bounding box center [671, 289] width 309 height 18
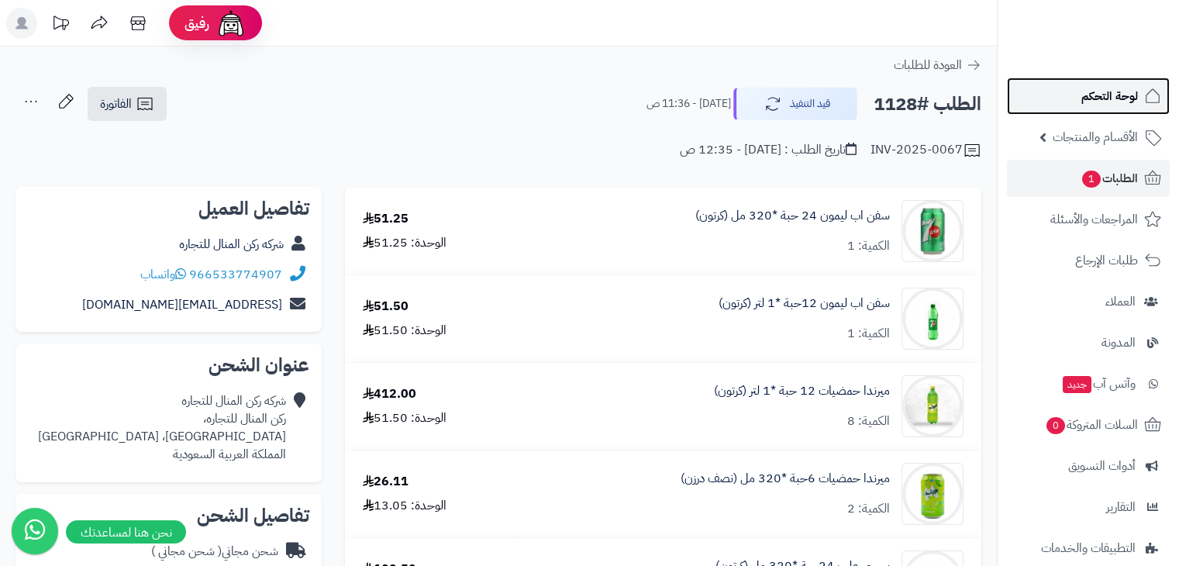
click at [1060, 99] on link "لوحة التحكم" at bounding box center [1088, 96] width 163 height 37
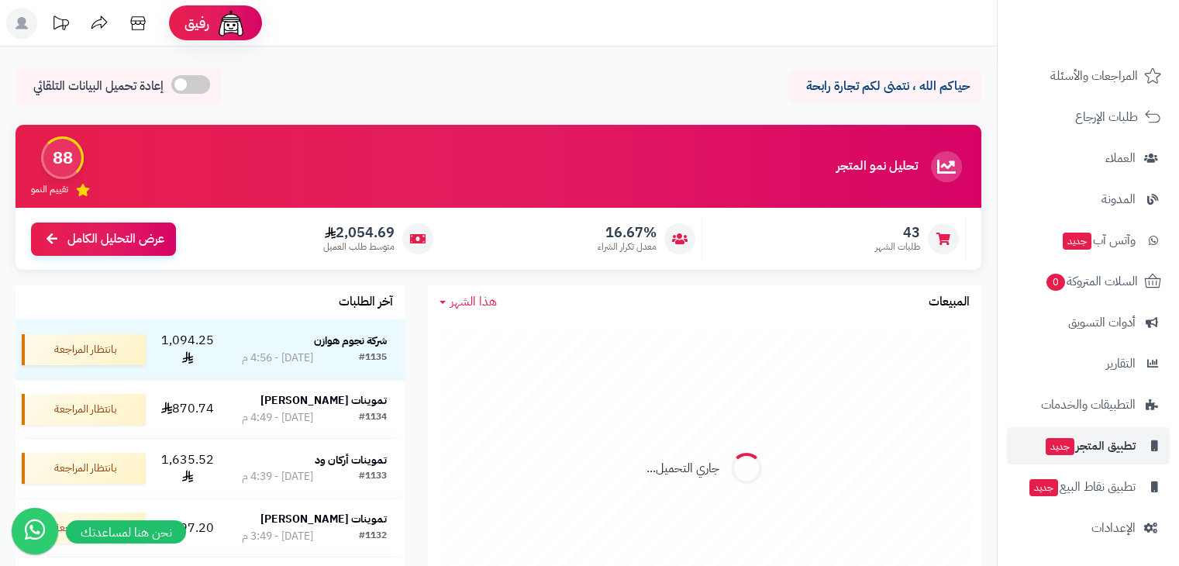
scroll to position [143, 0]
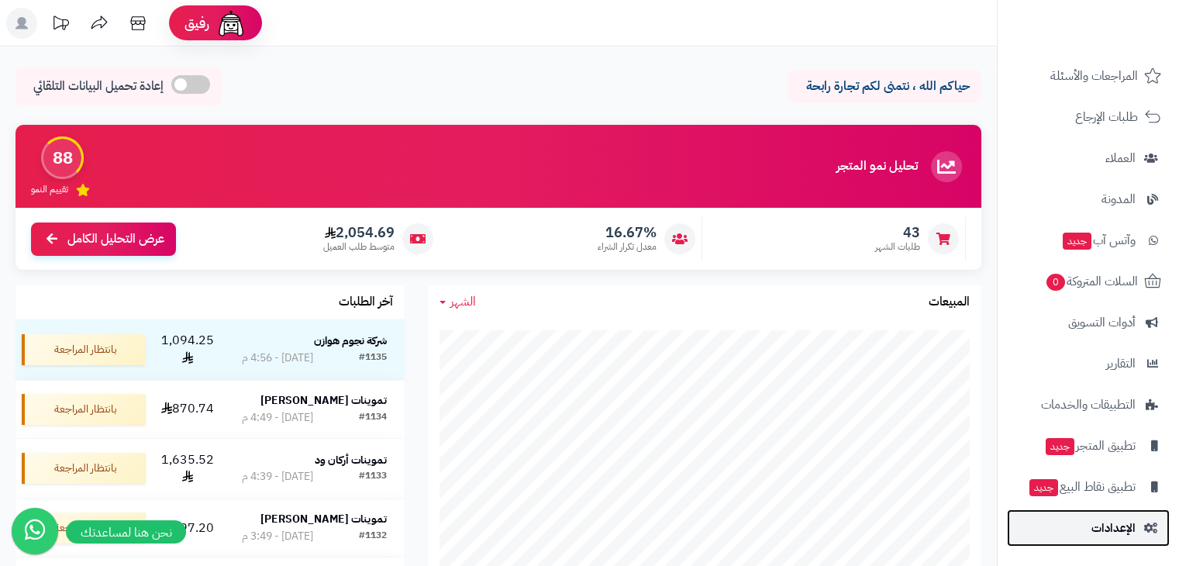
click at [1100, 528] on span "الإعدادات" at bounding box center [1114, 528] width 44 height 22
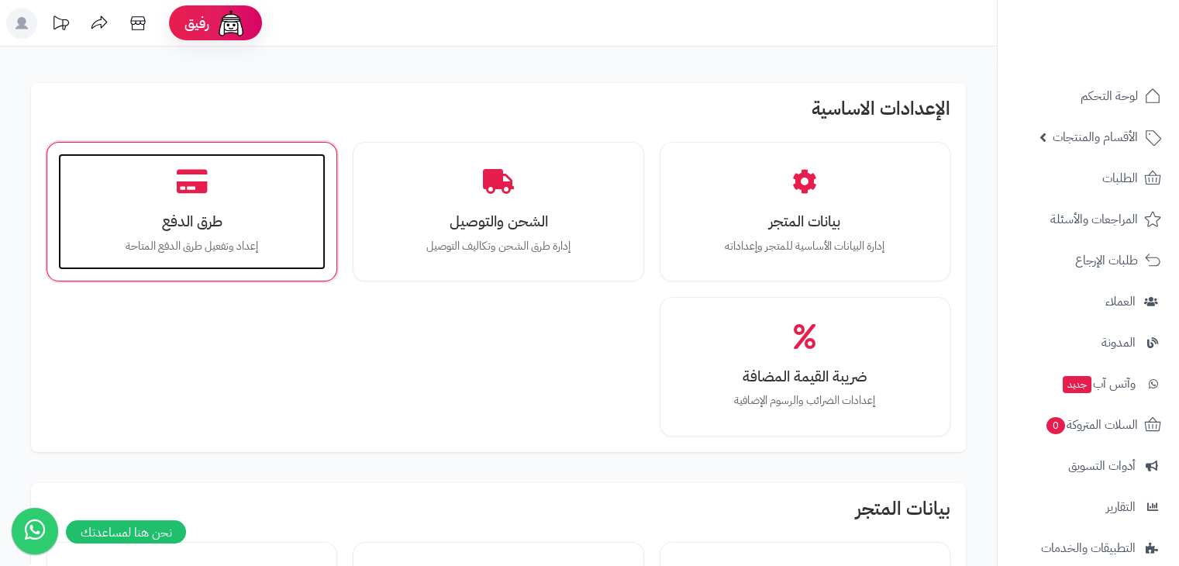
click at [245, 184] on div "طرق الدفع إعداد وتفعيل طرق الدفع المتاحة" at bounding box center [191, 212] width 267 height 116
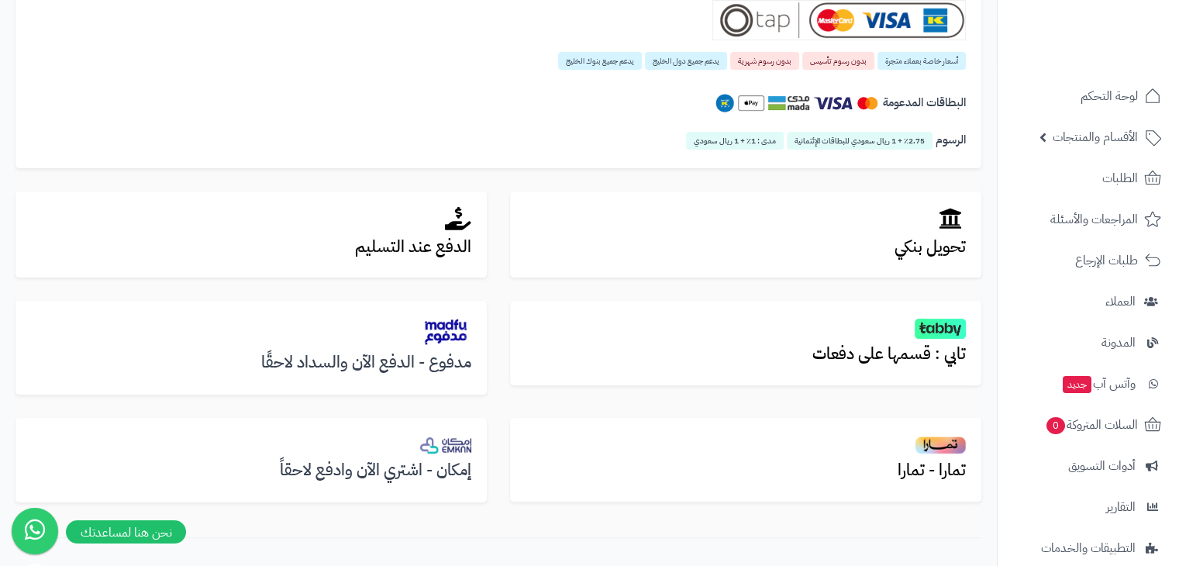
scroll to position [388, 0]
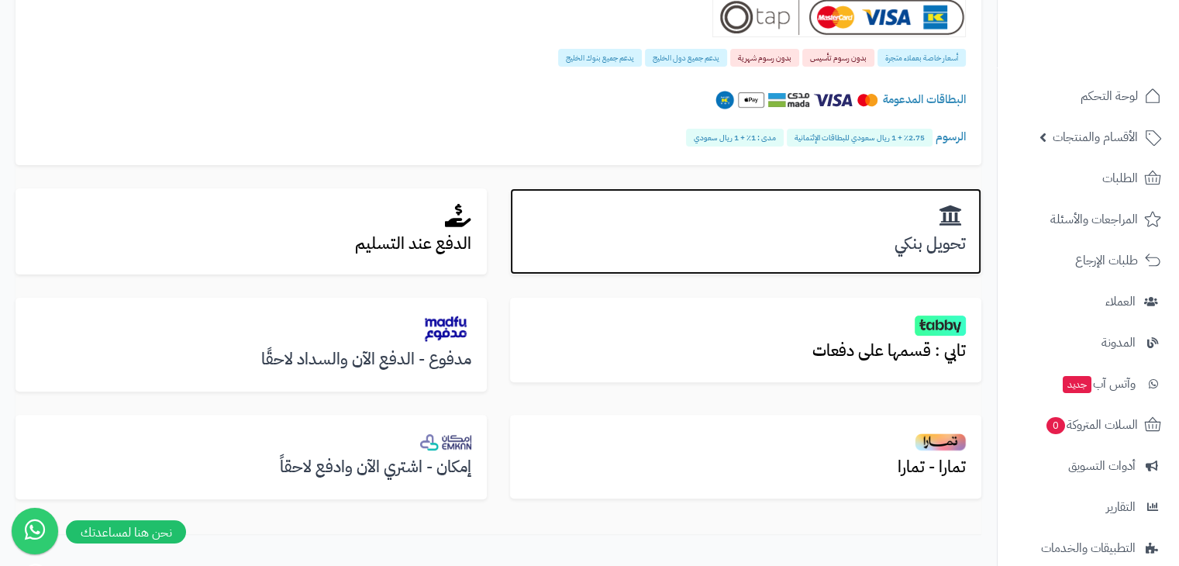
click at [782, 209] on h2 at bounding box center [746, 216] width 440 height 25
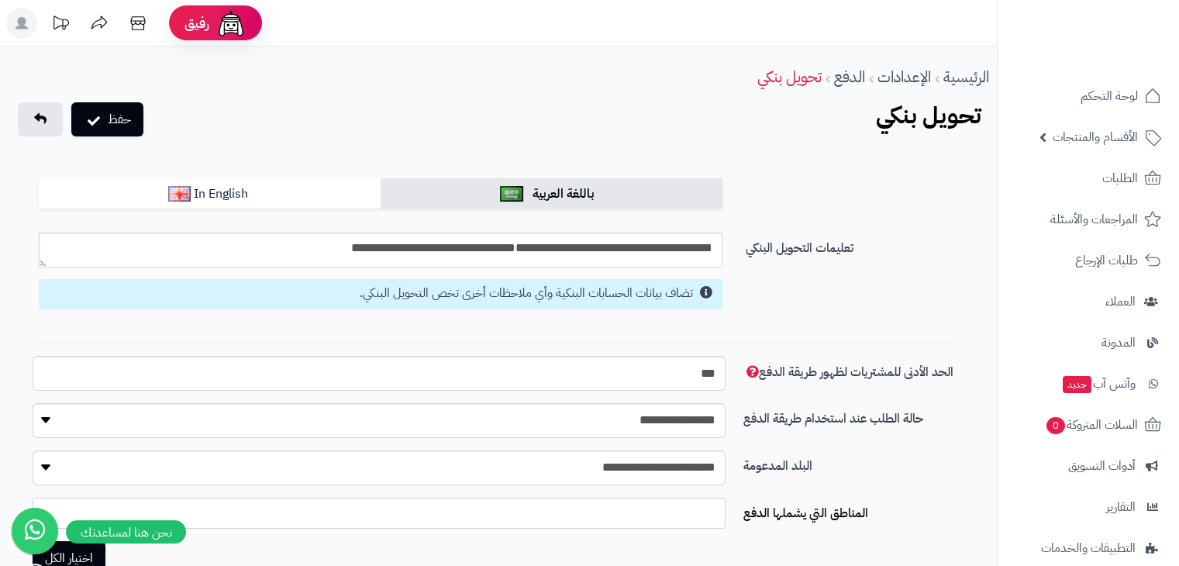
scroll to position [0, 12]
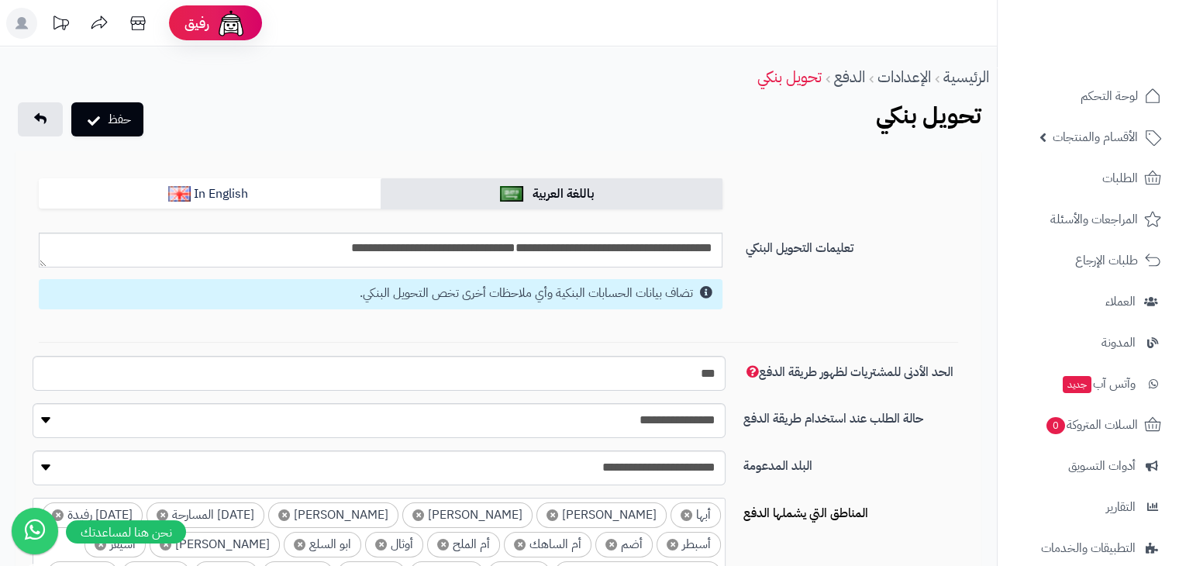
select select "***"
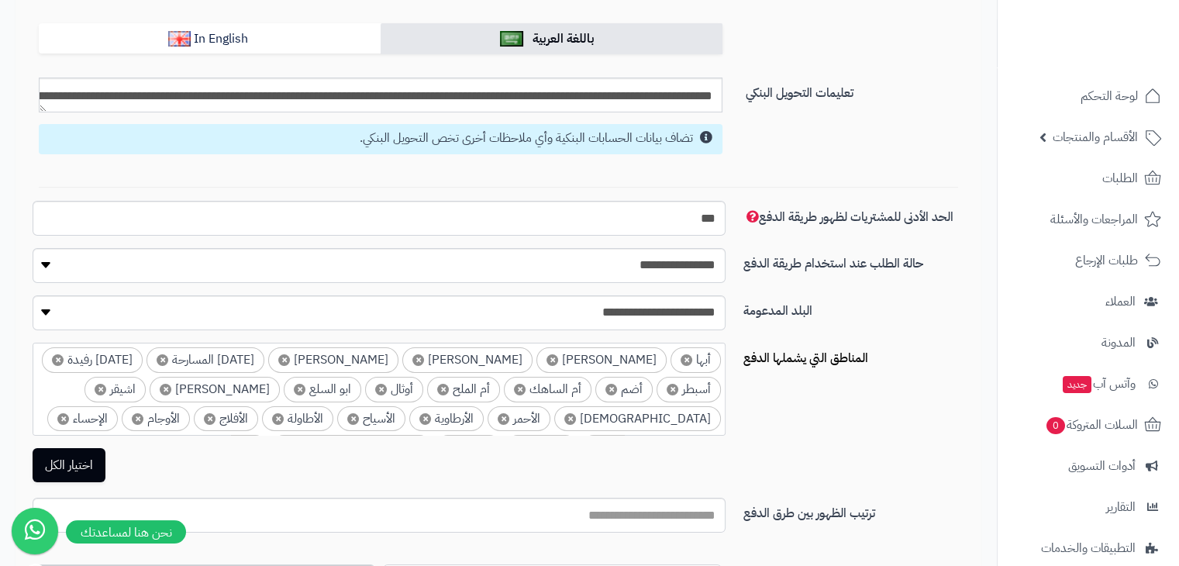
scroll to position [0, 0]
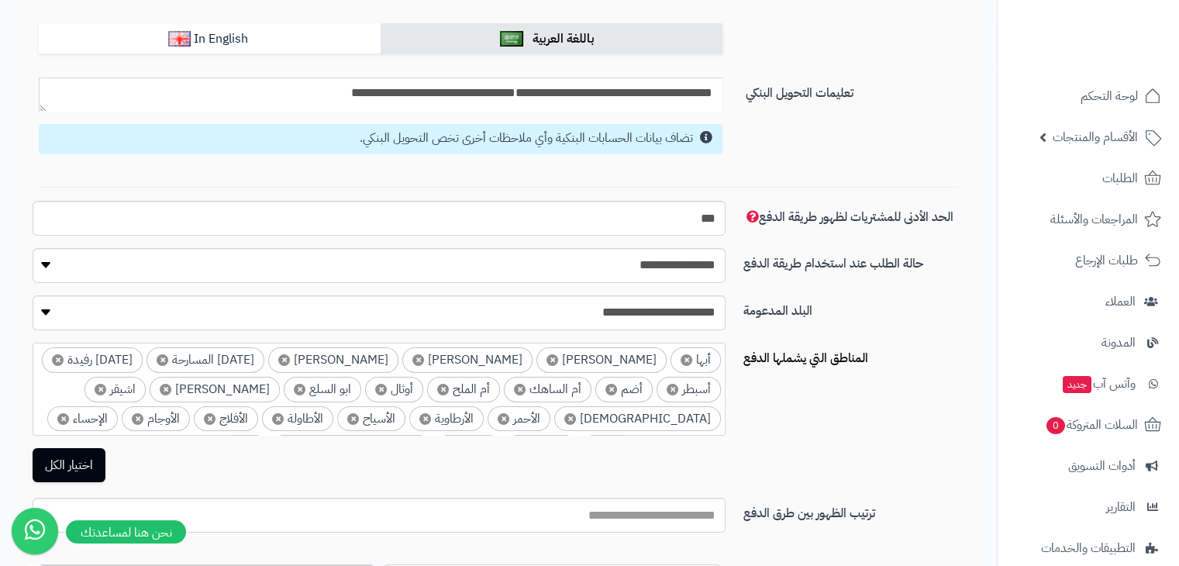
click at [605, 94] on textarea "**********" at bounding box center [381, 95] width 684 height 35
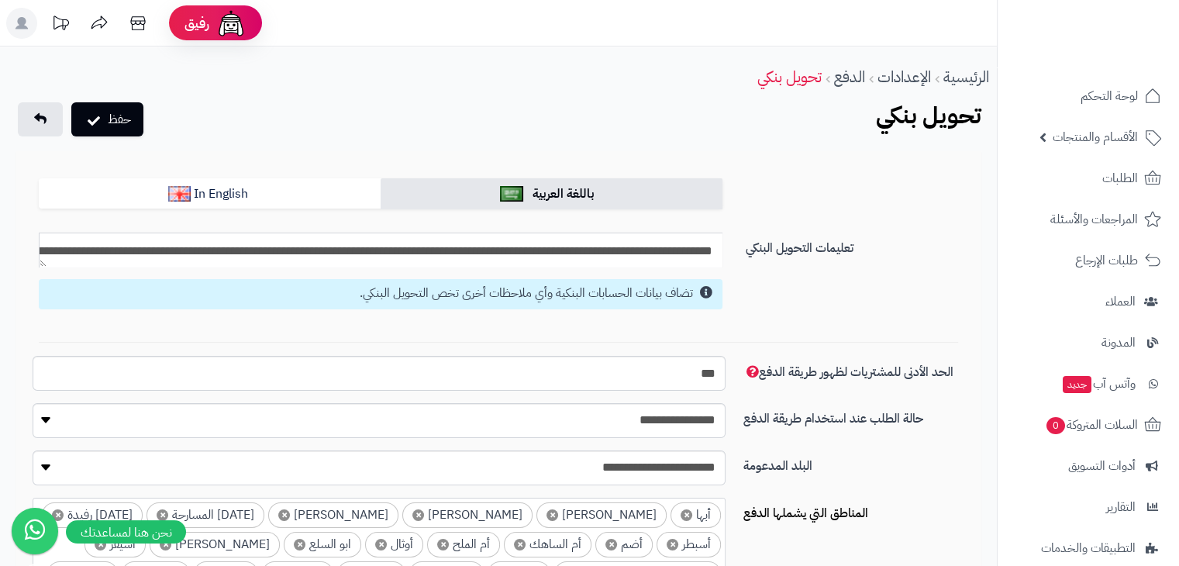
scroll to position [120, 0]
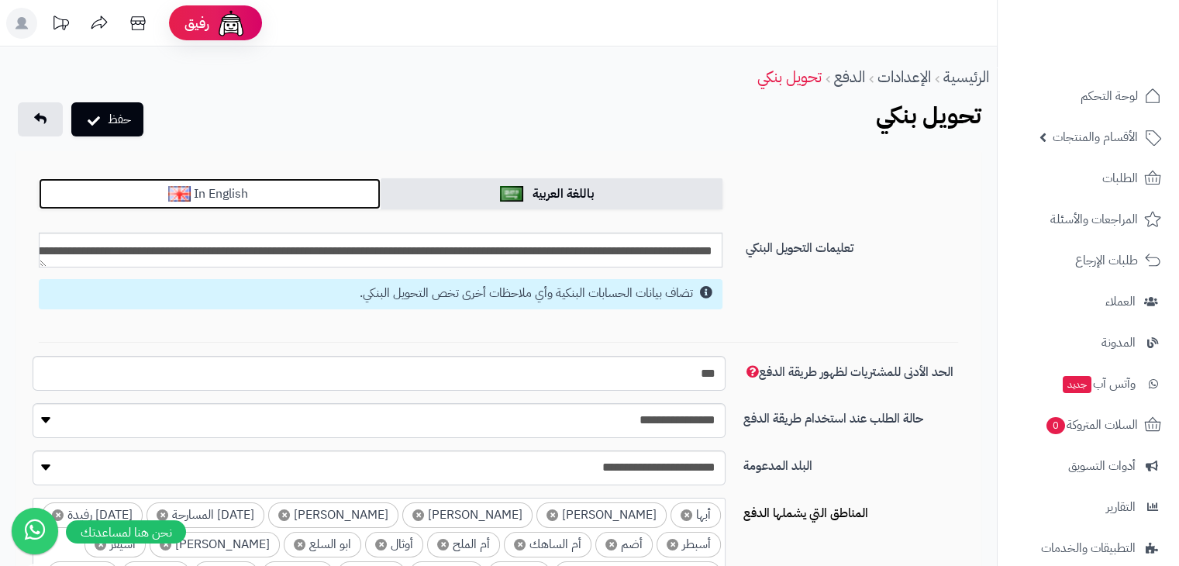
click at [318, 199] on link "In English" at bounding box center [210, 193] width 342 height 31
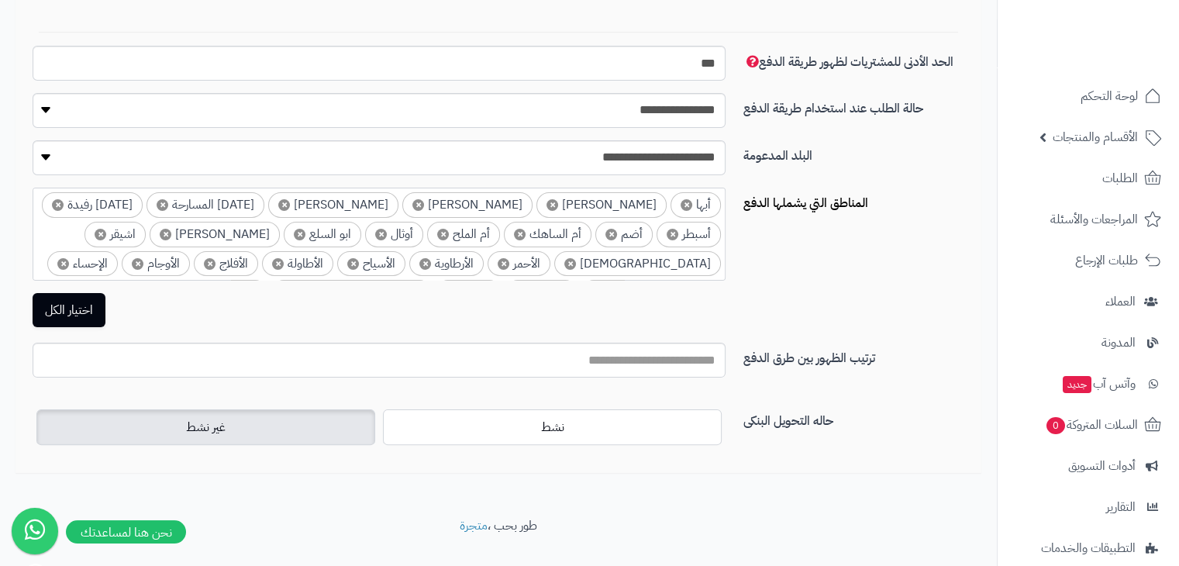
scroll to position [338, 0]
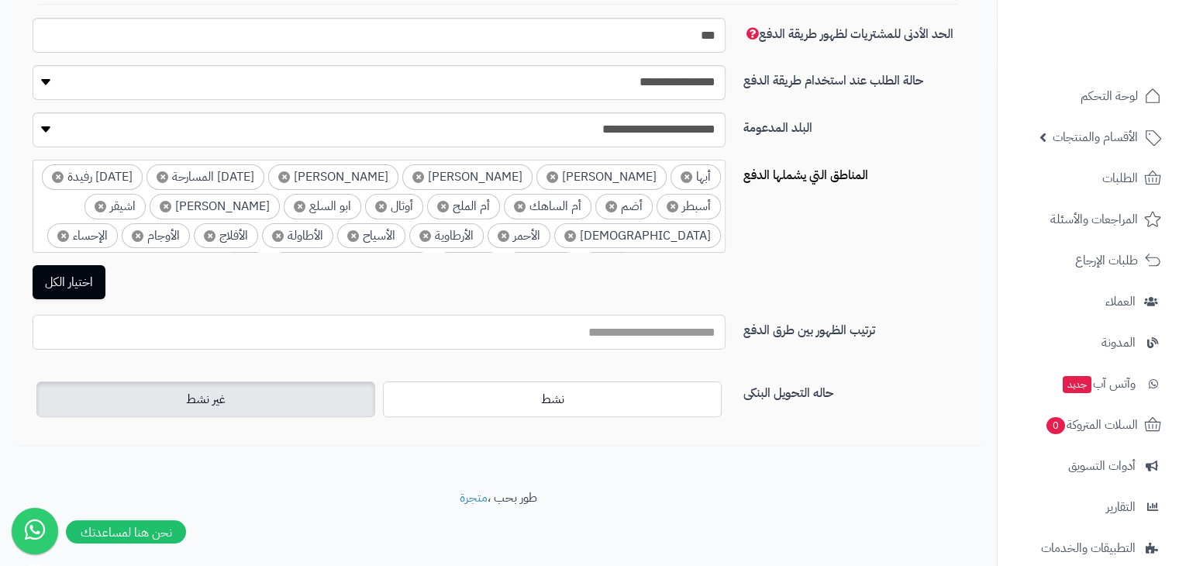
click at [693, 324] on input "البلد المدعومة" at bounding box center [379, 332] width 693 height 35
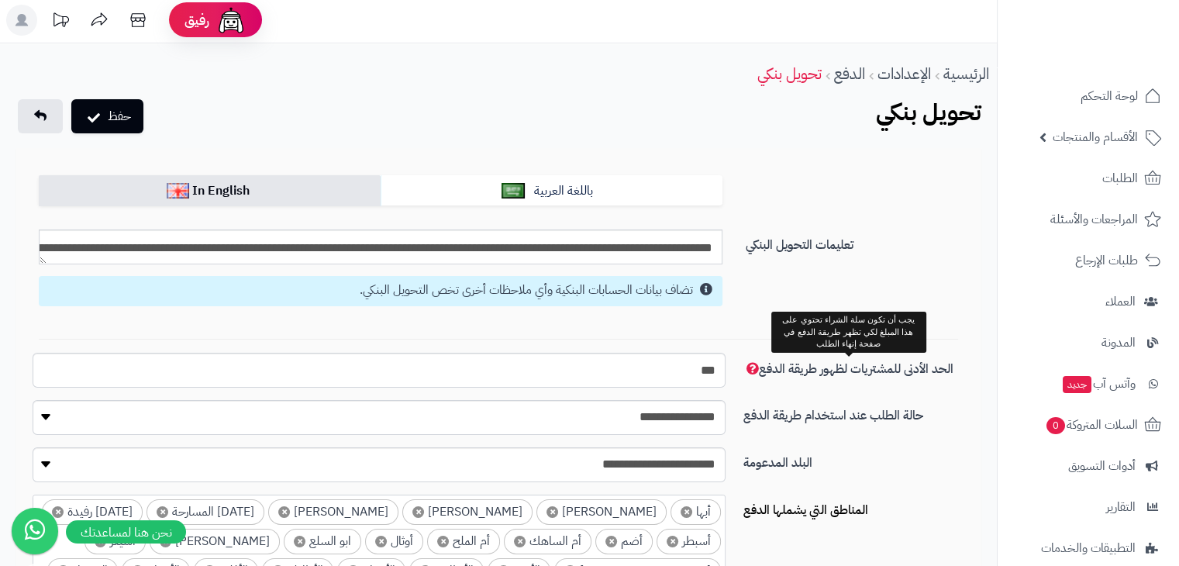
scroll to position [0, 0]
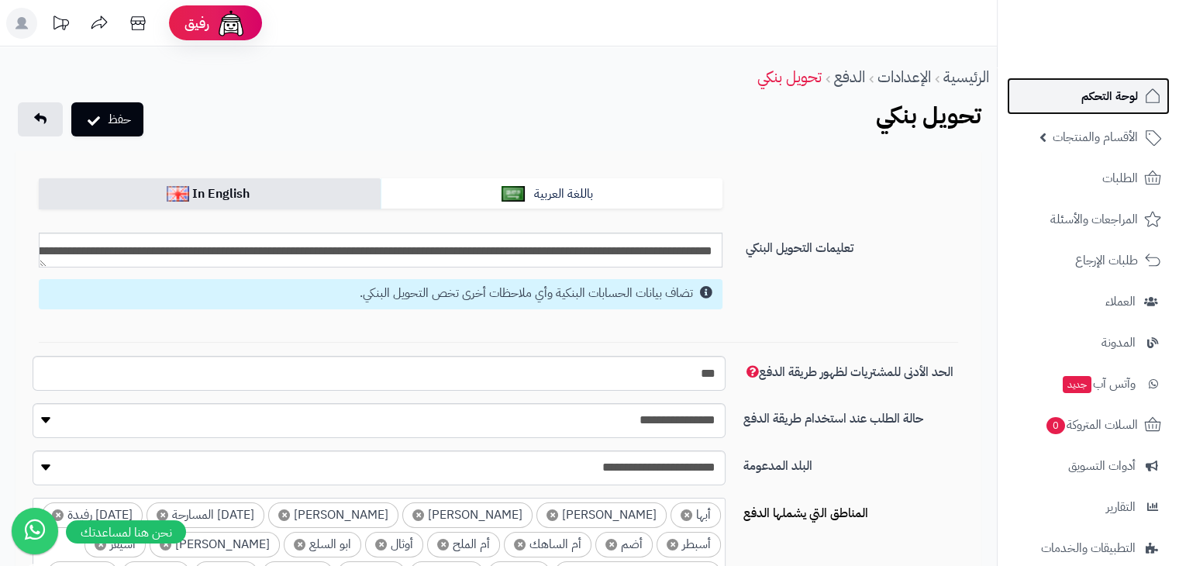
click at [1062, 103] on link "لوحة التحكم" at bounding box center [1088, 96] width 163 height 37
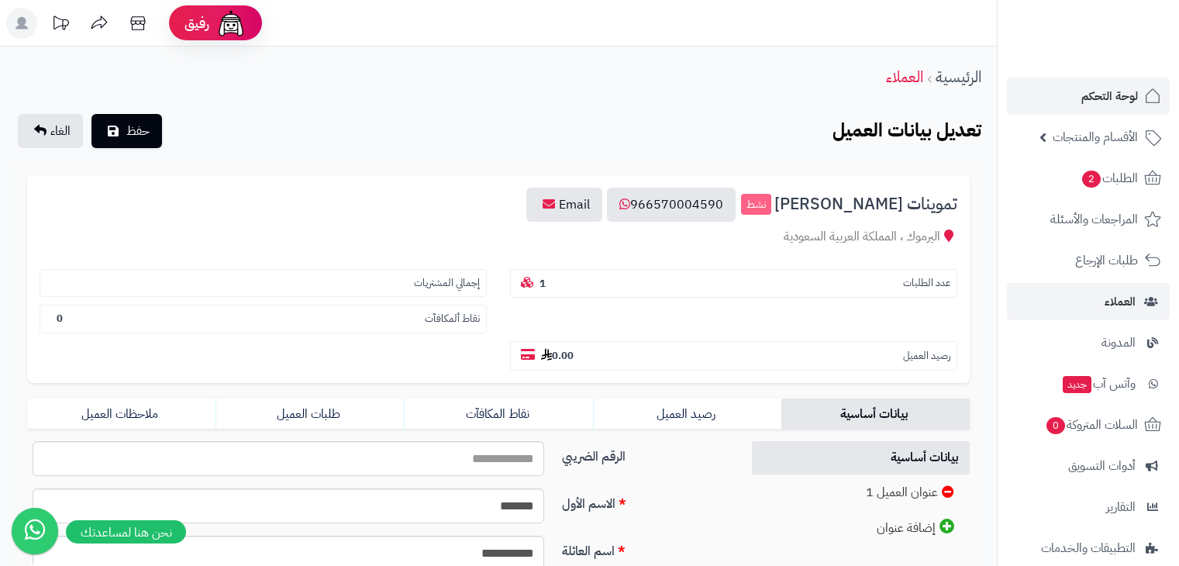
scroll to position [310, 0]
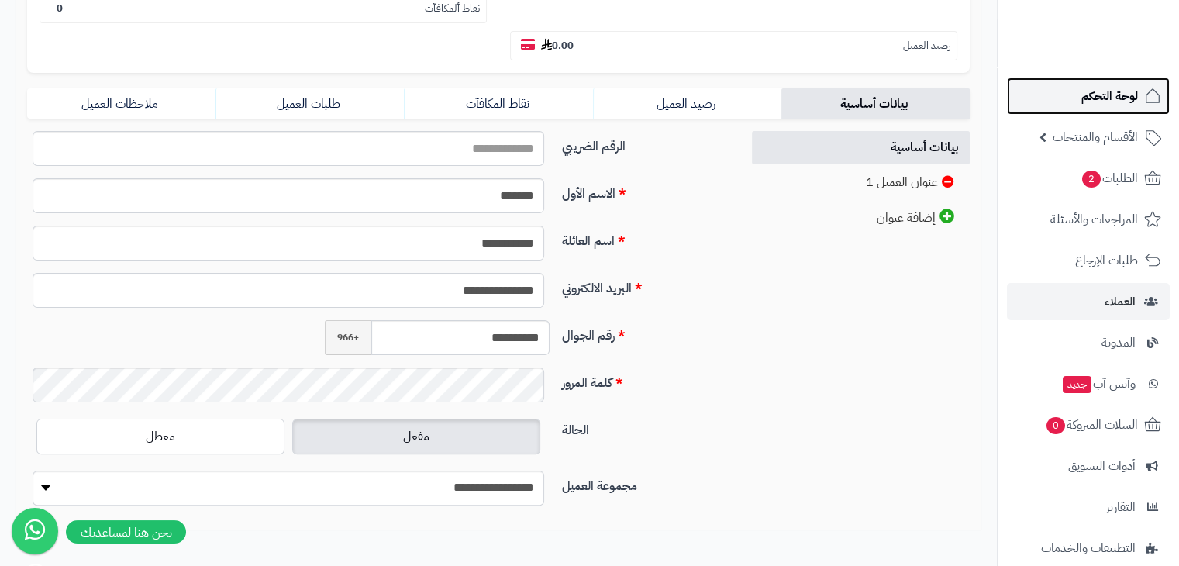
click at [1103, 101] on span "لوحة التحكم" at bounding box center [1110, 96] width 57 height 22
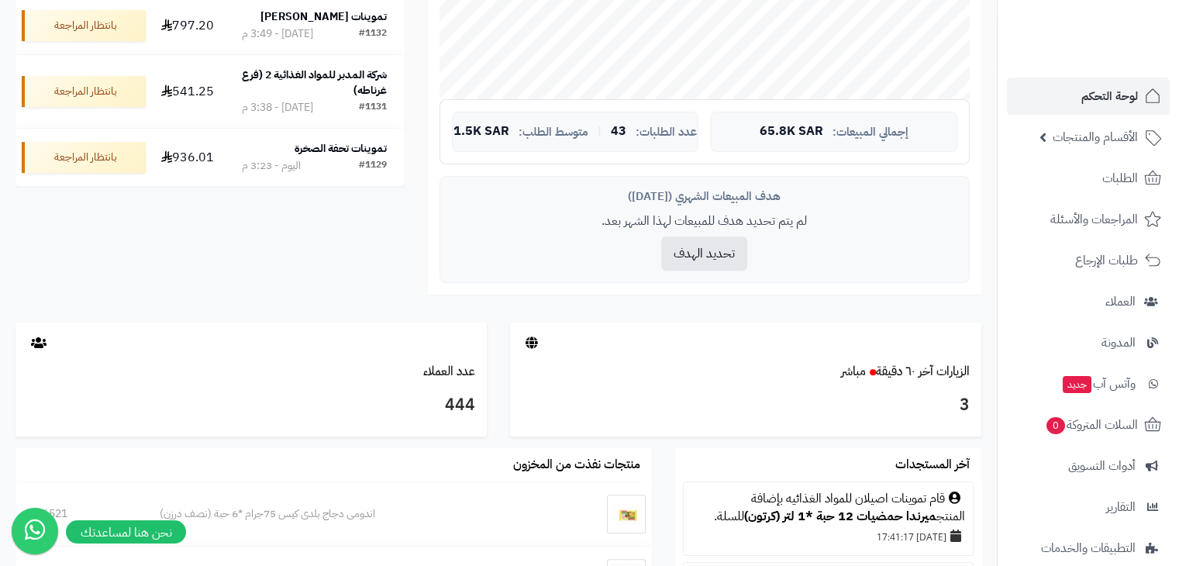
scroll to position [620, 0]
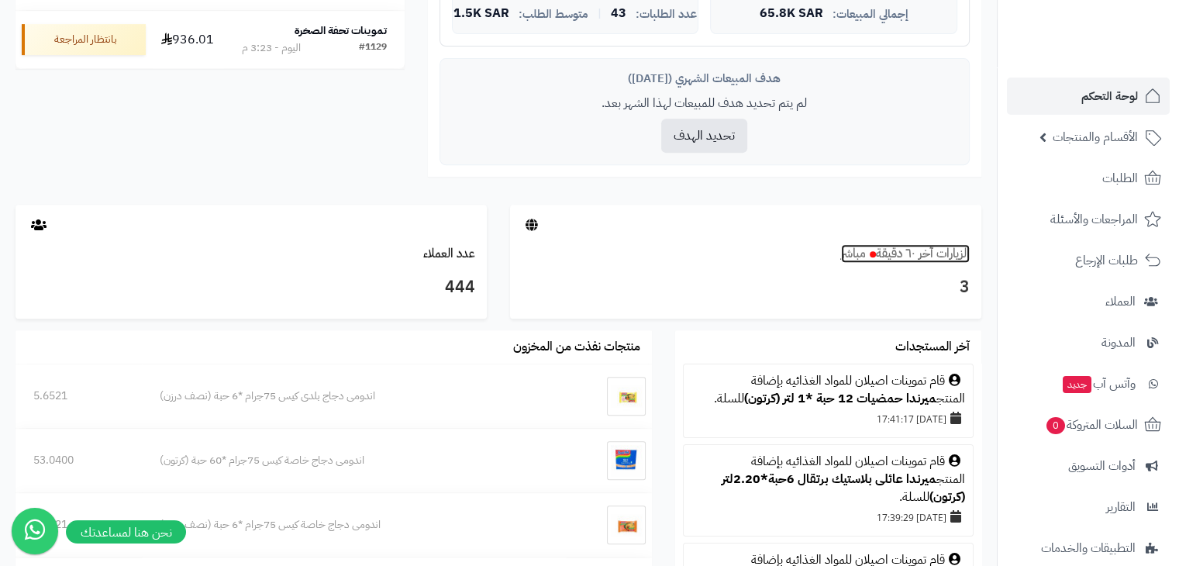
click at [890, 251] on link "الزيارات آخر ٦٠ دقيقة مباشر" at bounding box center [905, 253] width 129 height 19
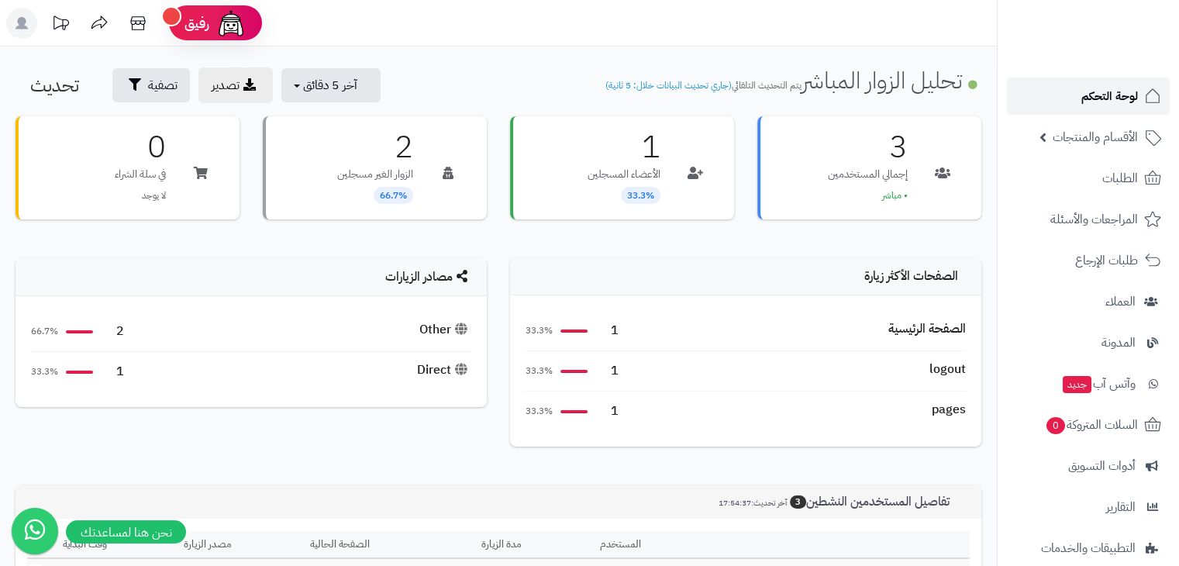
click at [1085, 91] on span "لوحة التحكم" at bounding box center [1110, 96] width 57 height 22
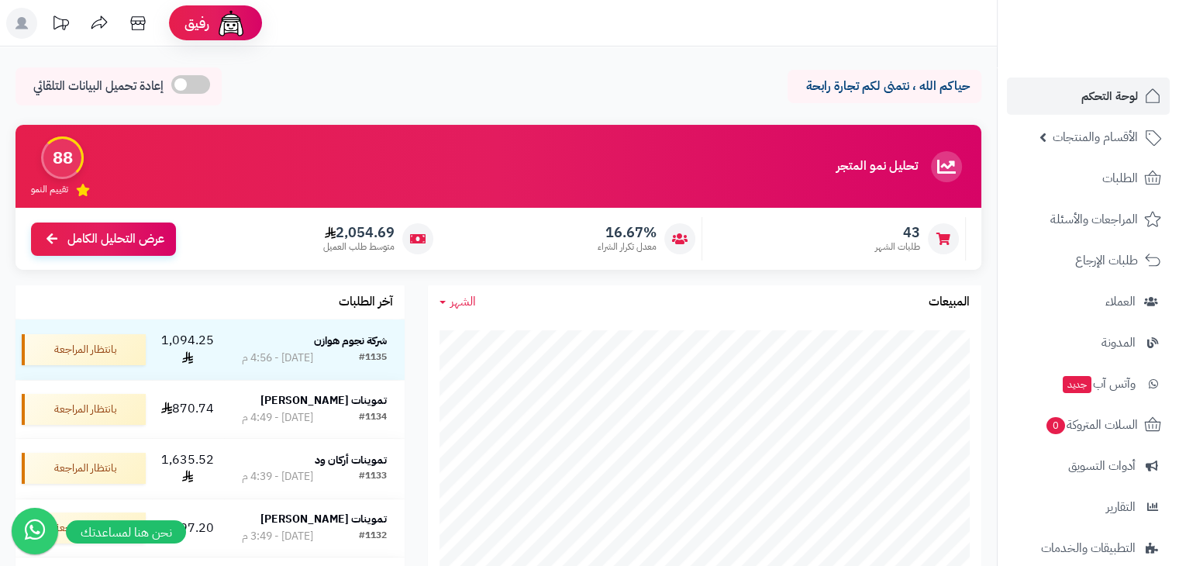
click at [549, 40] on header "رفيق ! الطلبات معالجة مكتمل إرجاع المنتجات العملاء المتواجدون الان 444 عملاء من…" at bounding box center [589, 23] width 1179 height 47
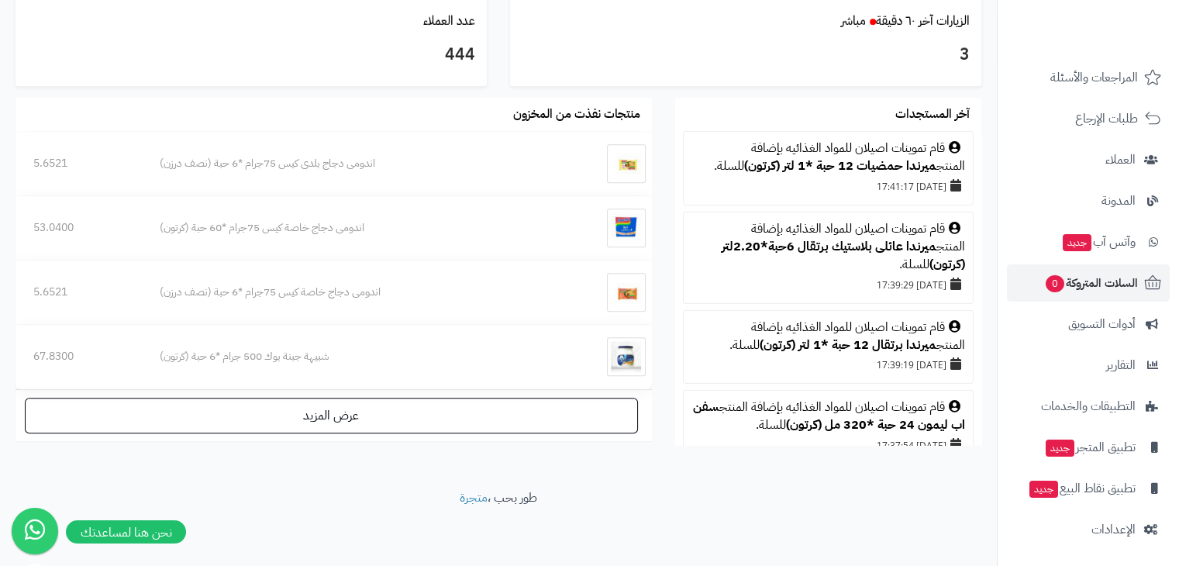
scroll to position [143, 0]
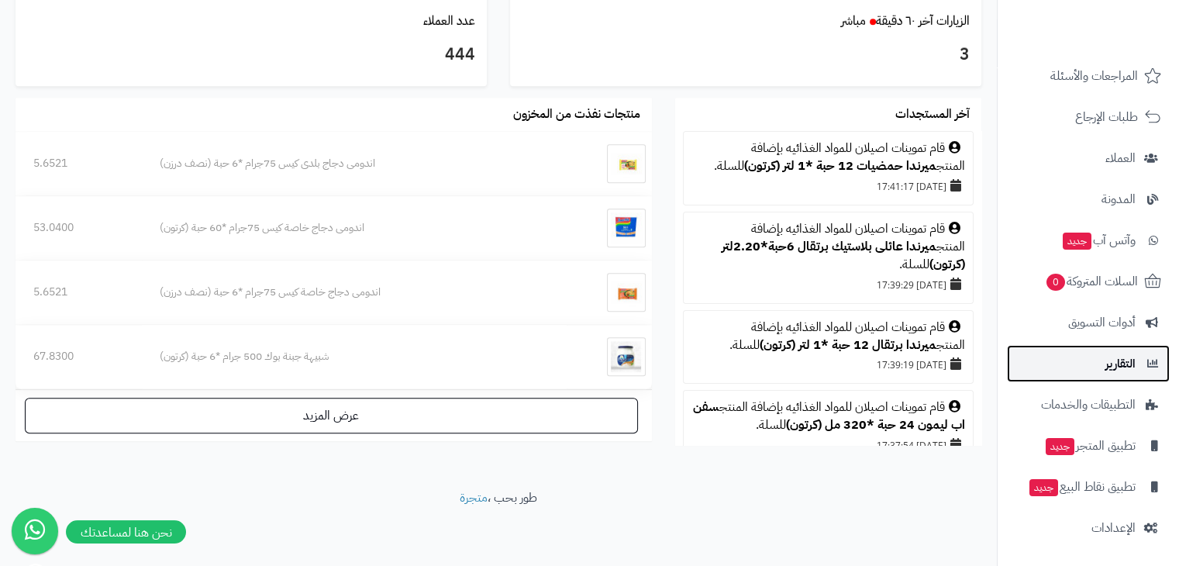
click at [1112, 359] on span "التقارير" at bounding box center [1121, 364] width 30 height 22
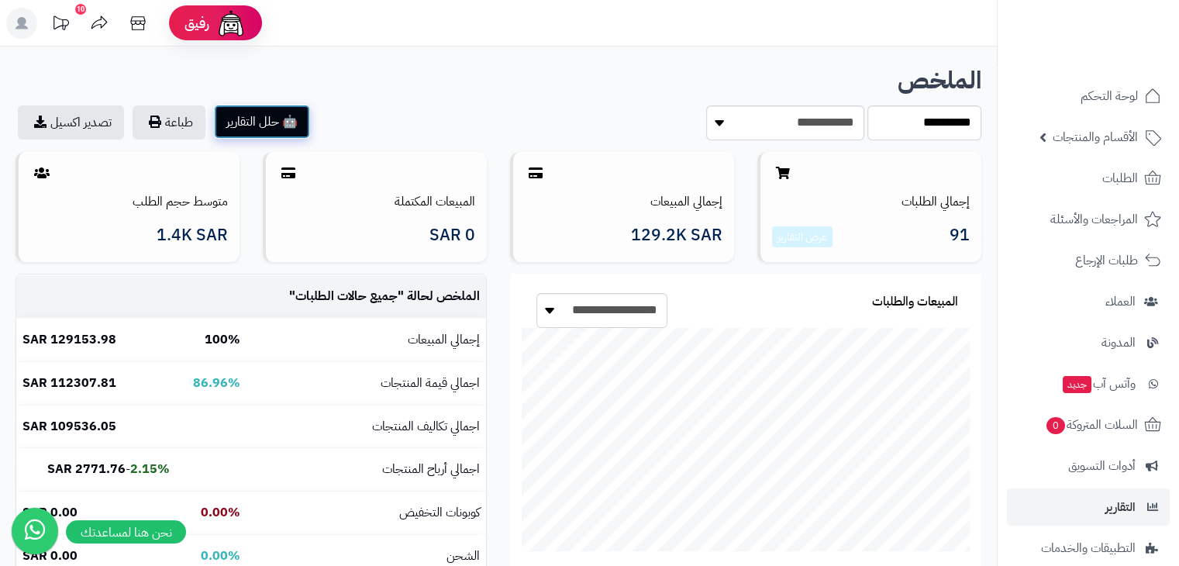
click at [250, 122] on button "🤖 حلل التقارير" at bounding box center [262, 122] width 96 height 34
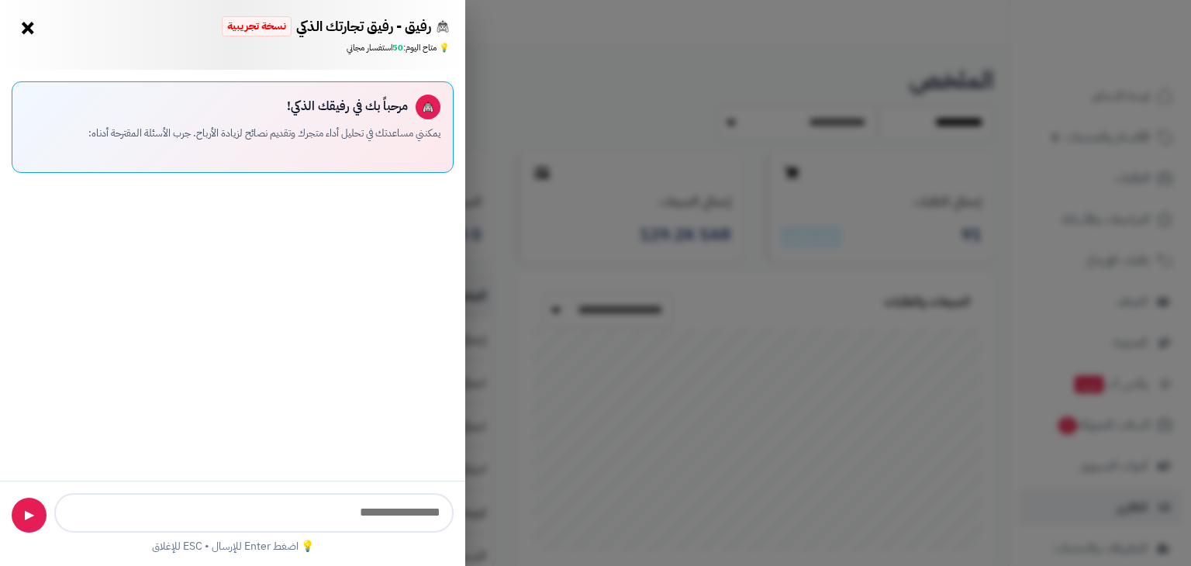
scroll to position [329, 651]
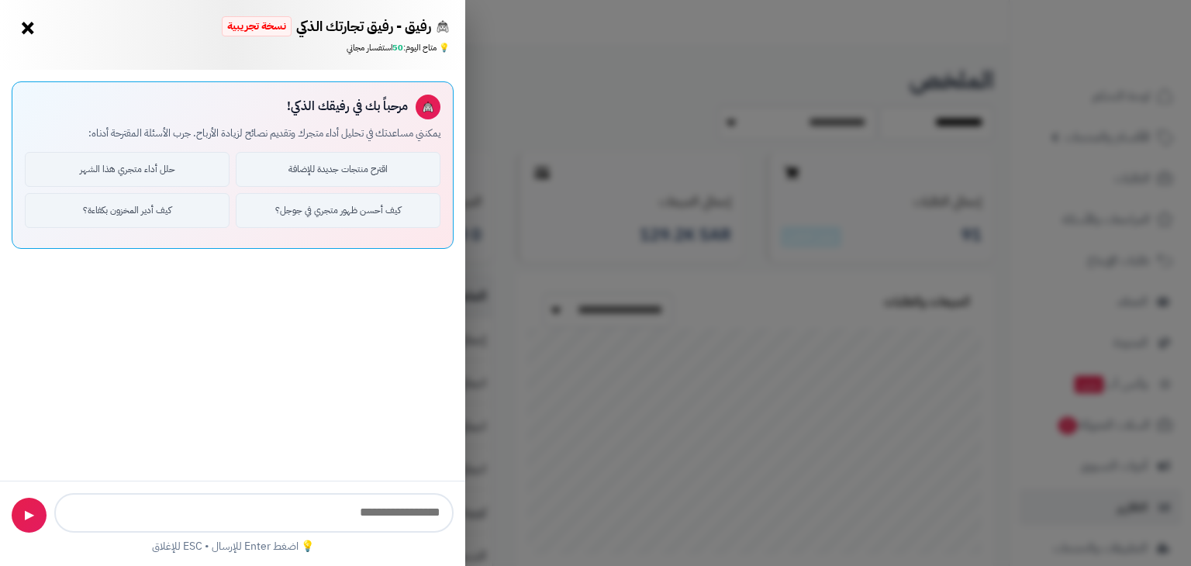
type input "**********"
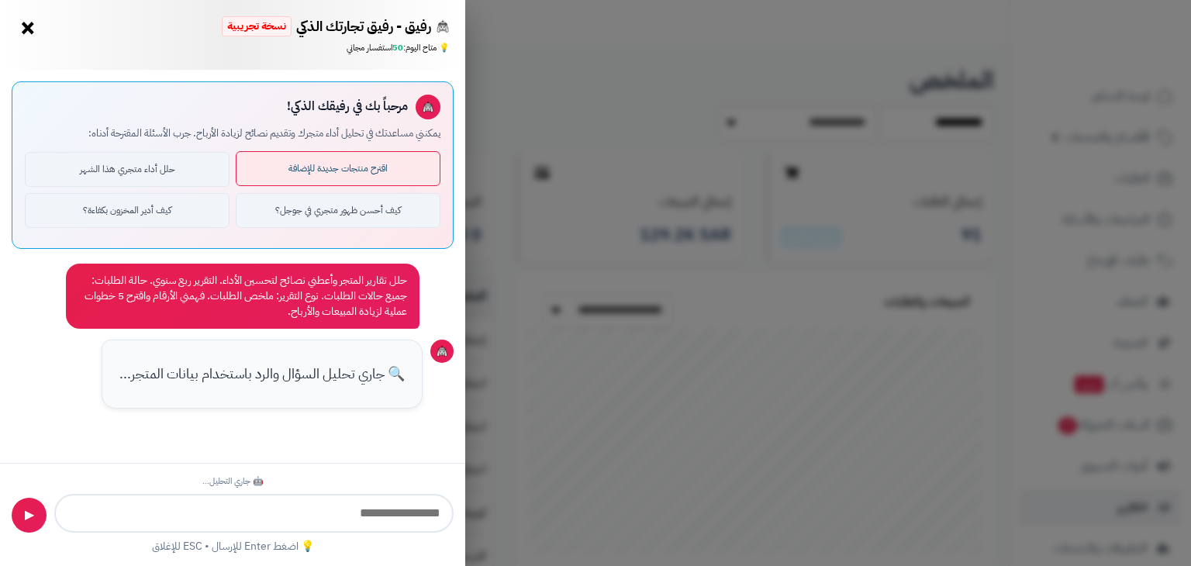
click at [326, 167] on button "اقترح منتجات جديدة للإضافة" at bounding box center [338, 168] width 205 height 35
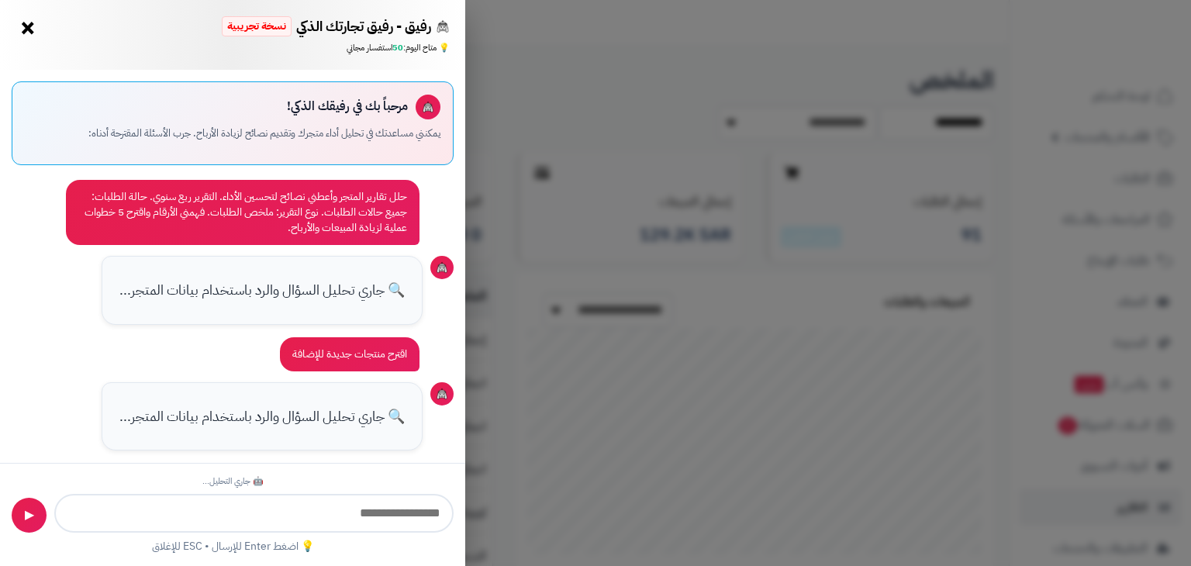
scroll to position [8, 0]
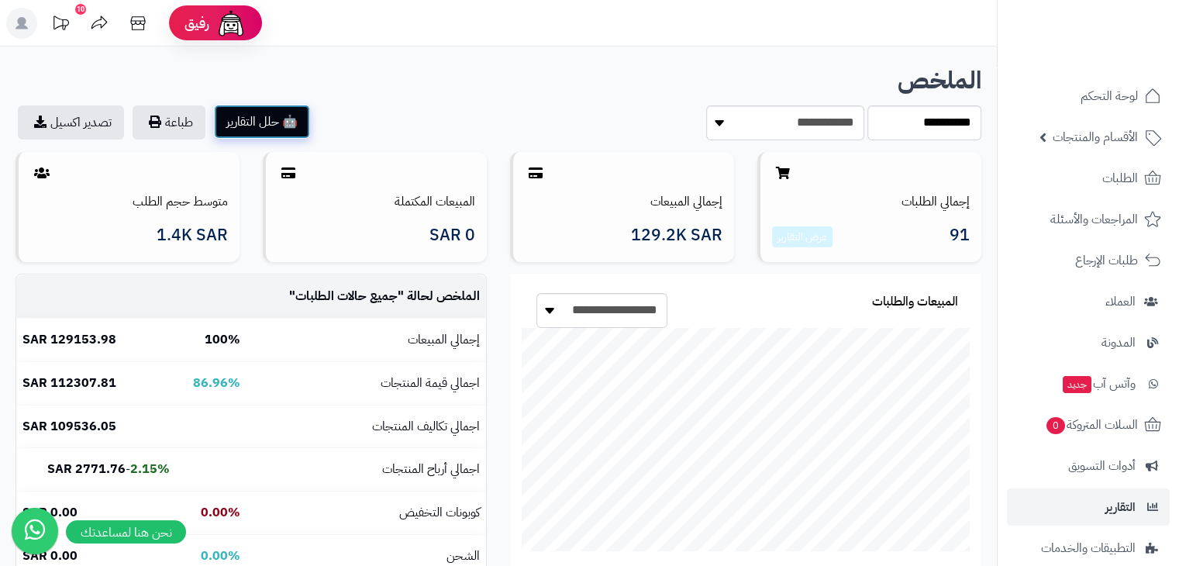
click at [267, 112] on button "🤖 حلل التقارير" at bounding box center [262, 122] width 96 height 34
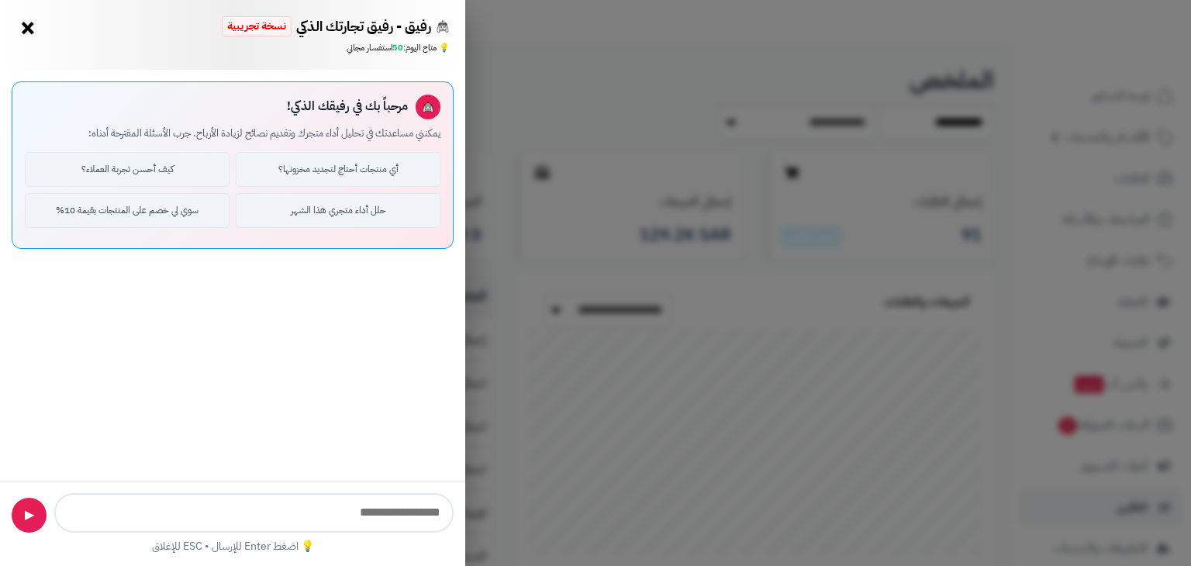
type input "**********"
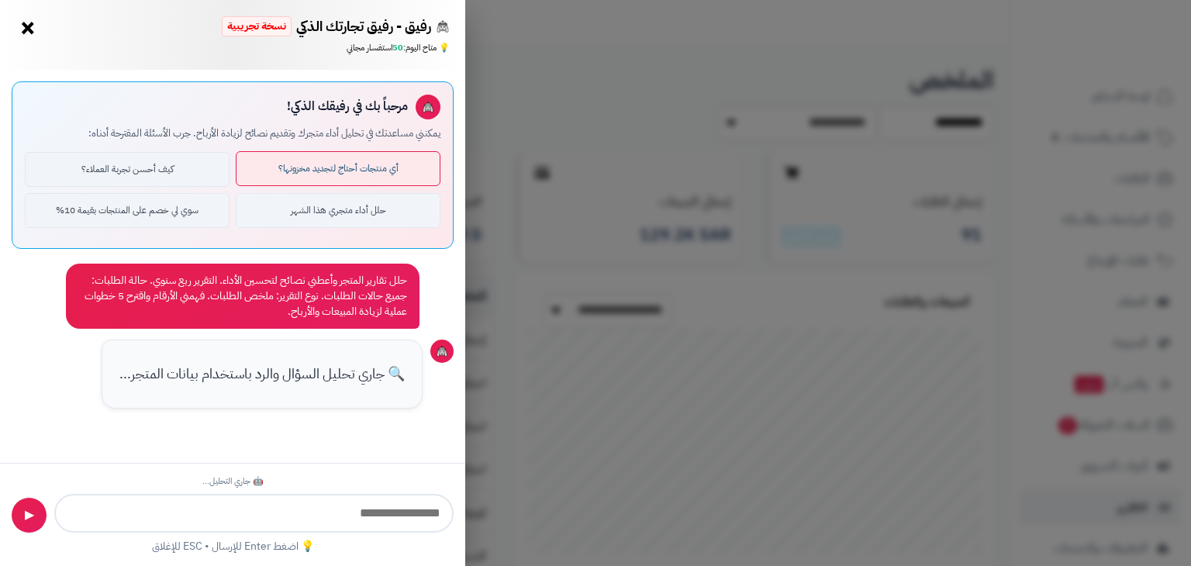
click at [304, 171] on button "أي منتجات أحتاج لتجديد مخزونها؟" at bounding box center [338, 168] width 205 height 35
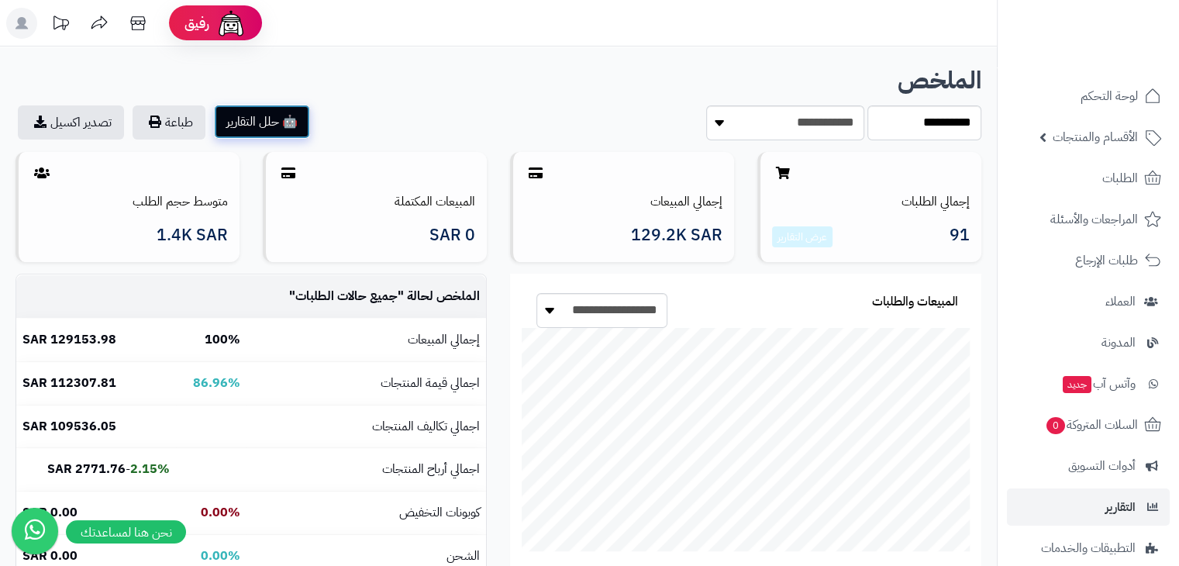
click at [273, 124] on button "🤖 حلل التقارير" at bounding box center [262, 122] width 96 height 34
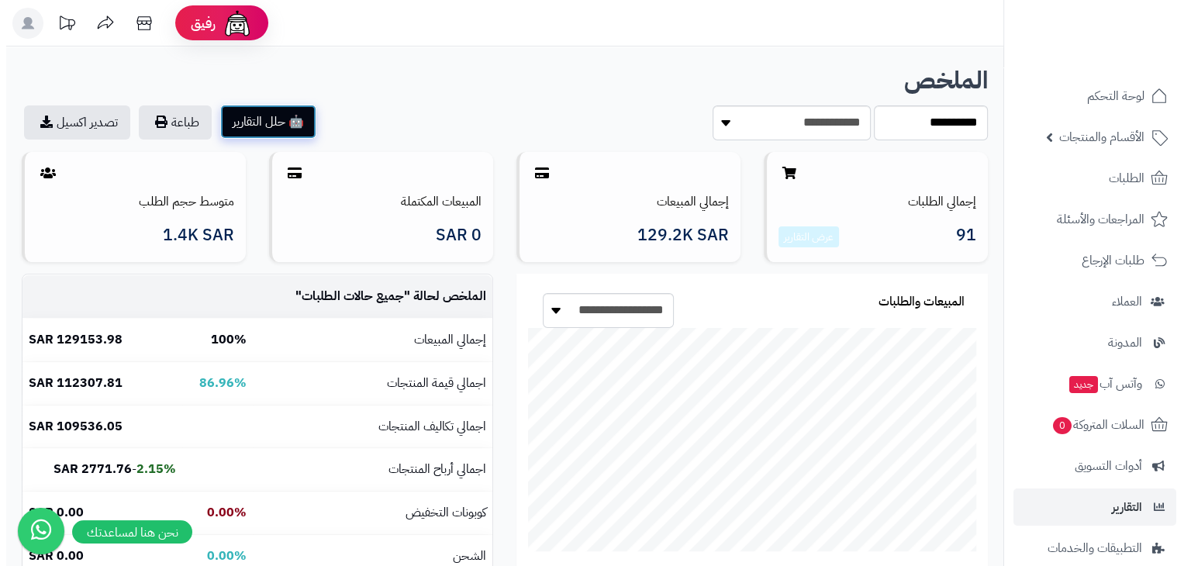
scroll to position [329, 651]
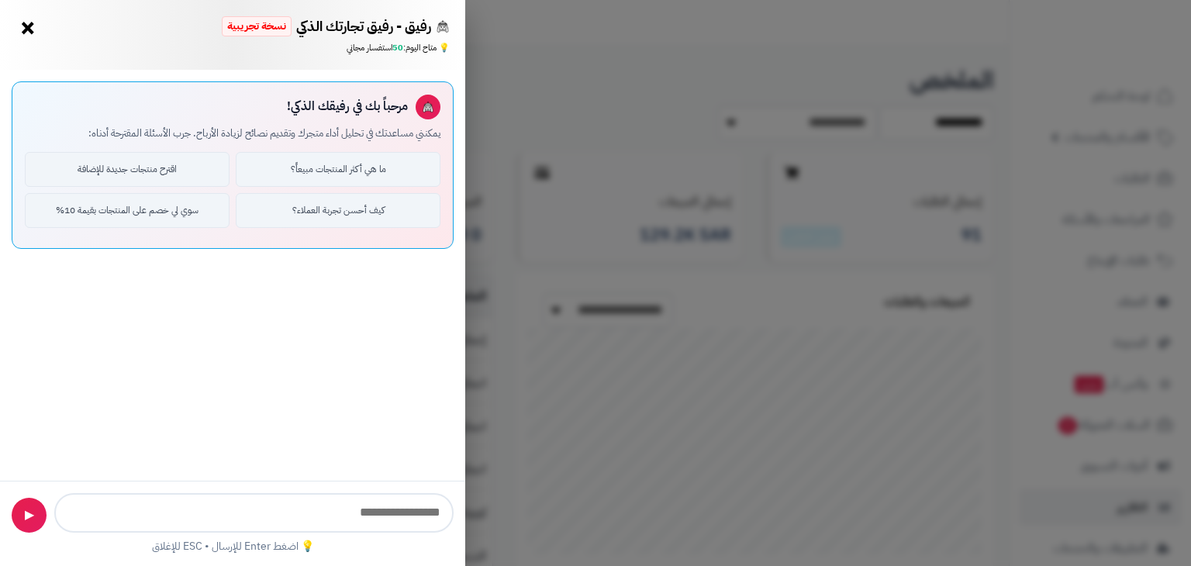
type input "**********"
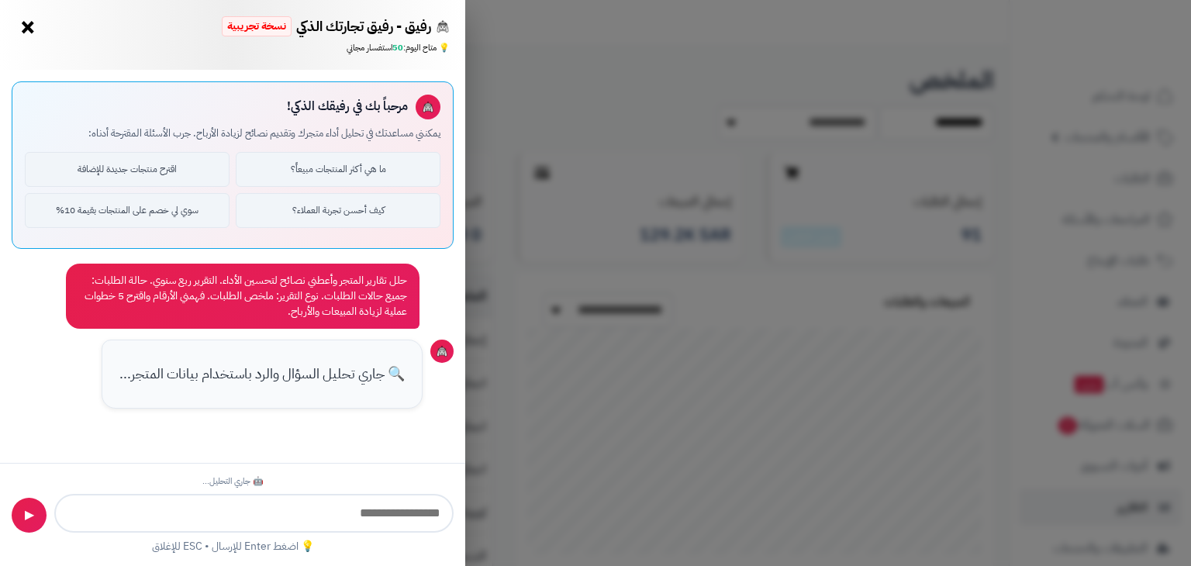
click at [34, 26] on button "×" at bounding box center [28, 27] width 25 height 25
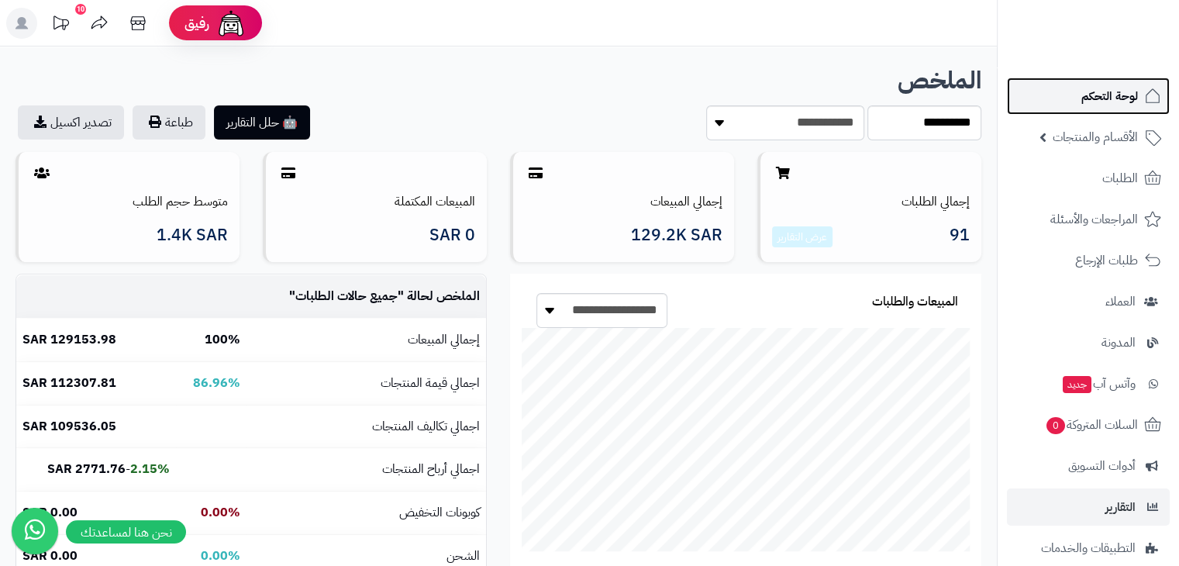
click at [1095, 102] on span "لوحة التحكم" at bounding box center [1110, 96] width 57 height 22
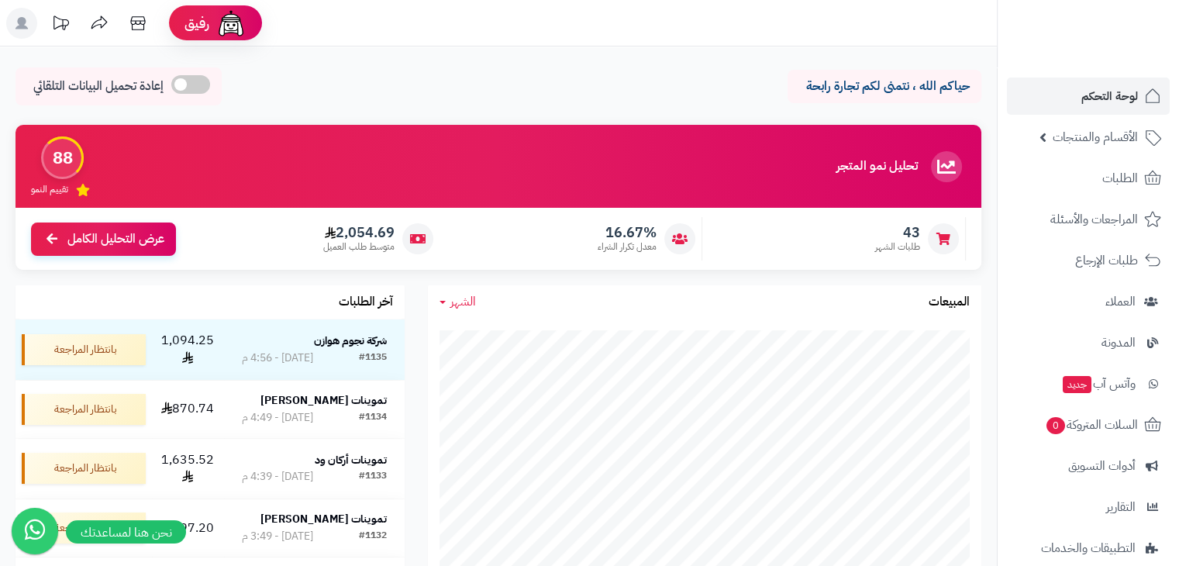
click at [550, 143] on div "تحليل نمو المتجر مرحلة النمو 88 تقييم النمو" at bounding box center [499, 166] width 966 height 83
click at [65, 159] on div "88" at bounding box center [62, 157] width 43 height 43
click at [98, 241] on span "عرض التحليل الكامل" at bounding box center [115, 238] width 97 height 18
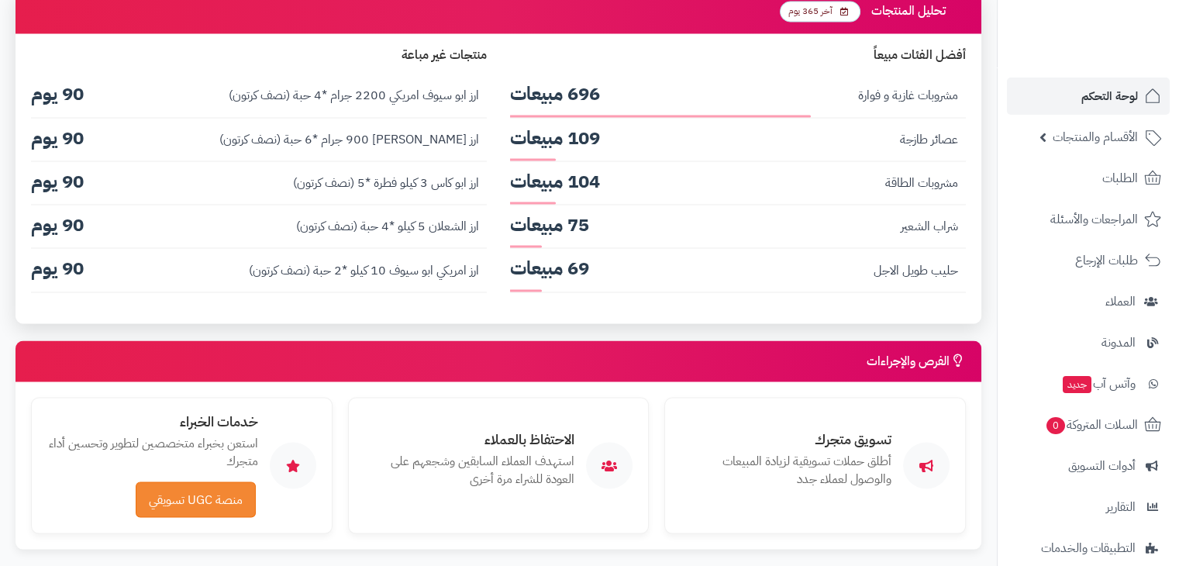
scroll to position [2876, 0]
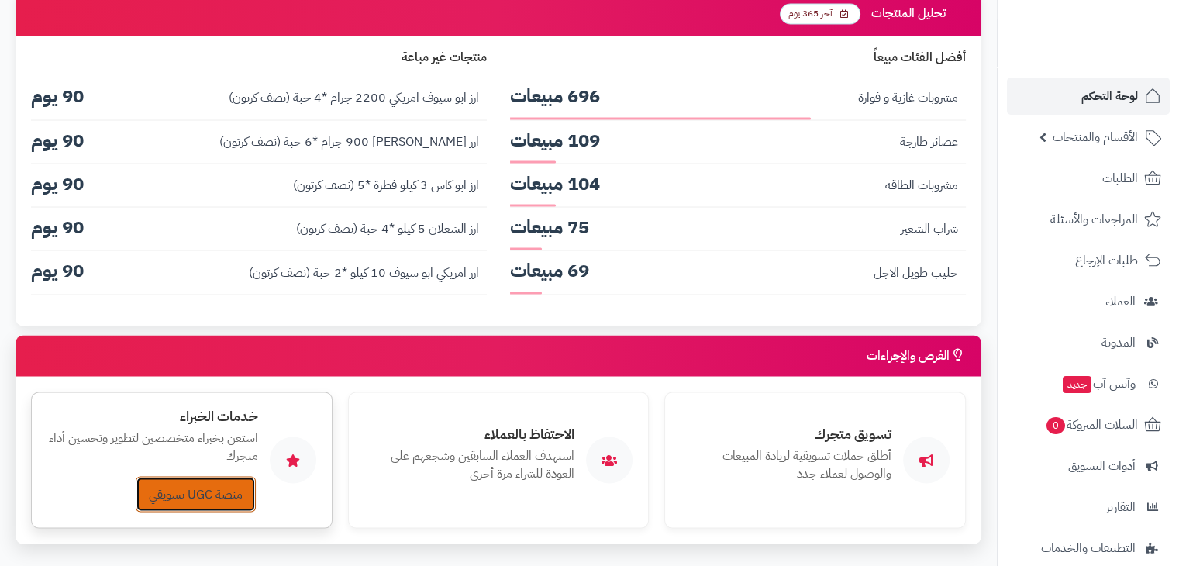
click at [197, 476] on link "منصة UGC تسويقي" at bounding box center [196, 494] width 120 height 36
